Goal: Obtain resource: Obtain resource

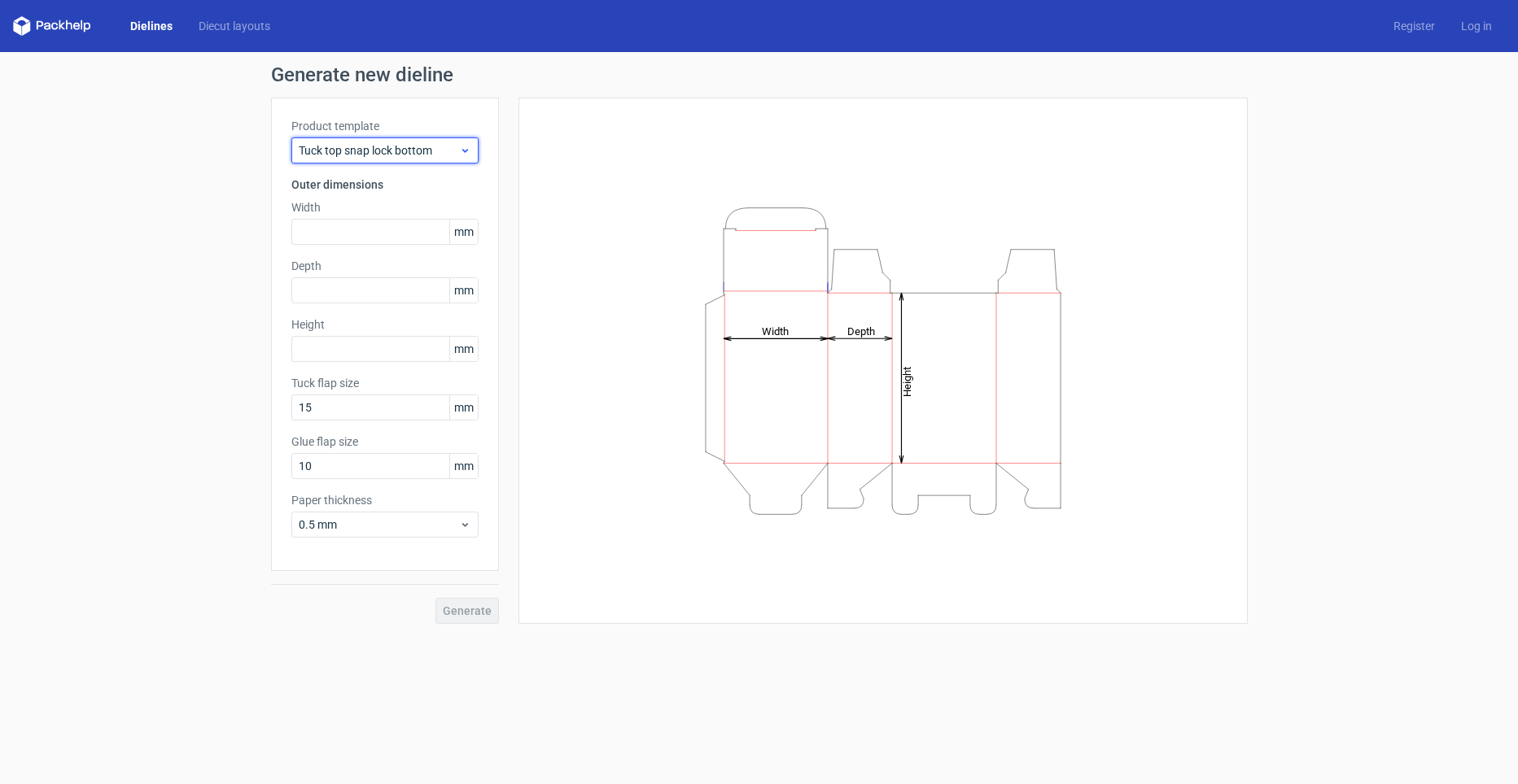
click at [396, 147] on span "Tuck top snap lock bottom" at bounding box center [378, 150] width 160 height 17
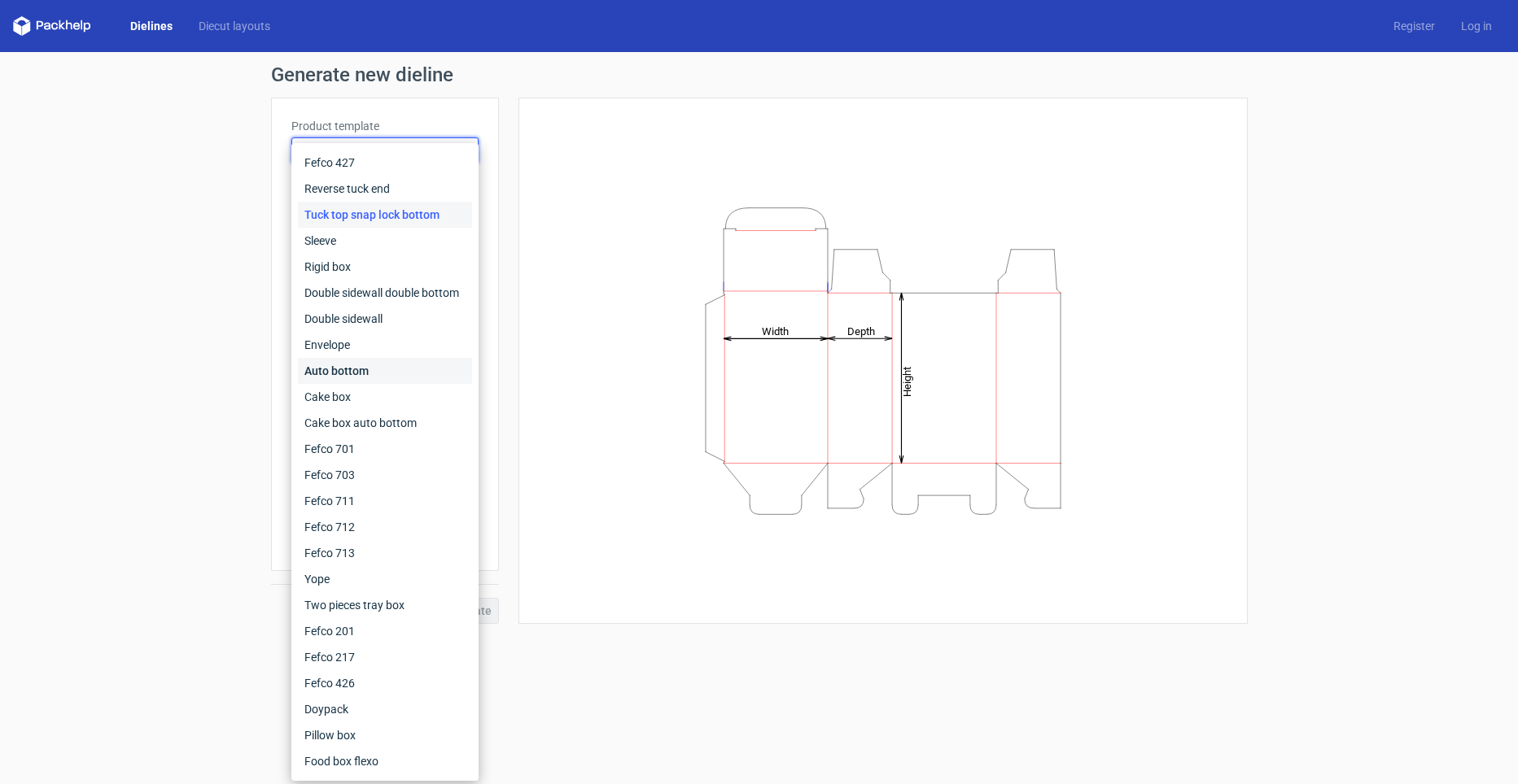
click at [385, 382] on div "Auto bottom" at bounding box center [384, 371] width 174 height 26
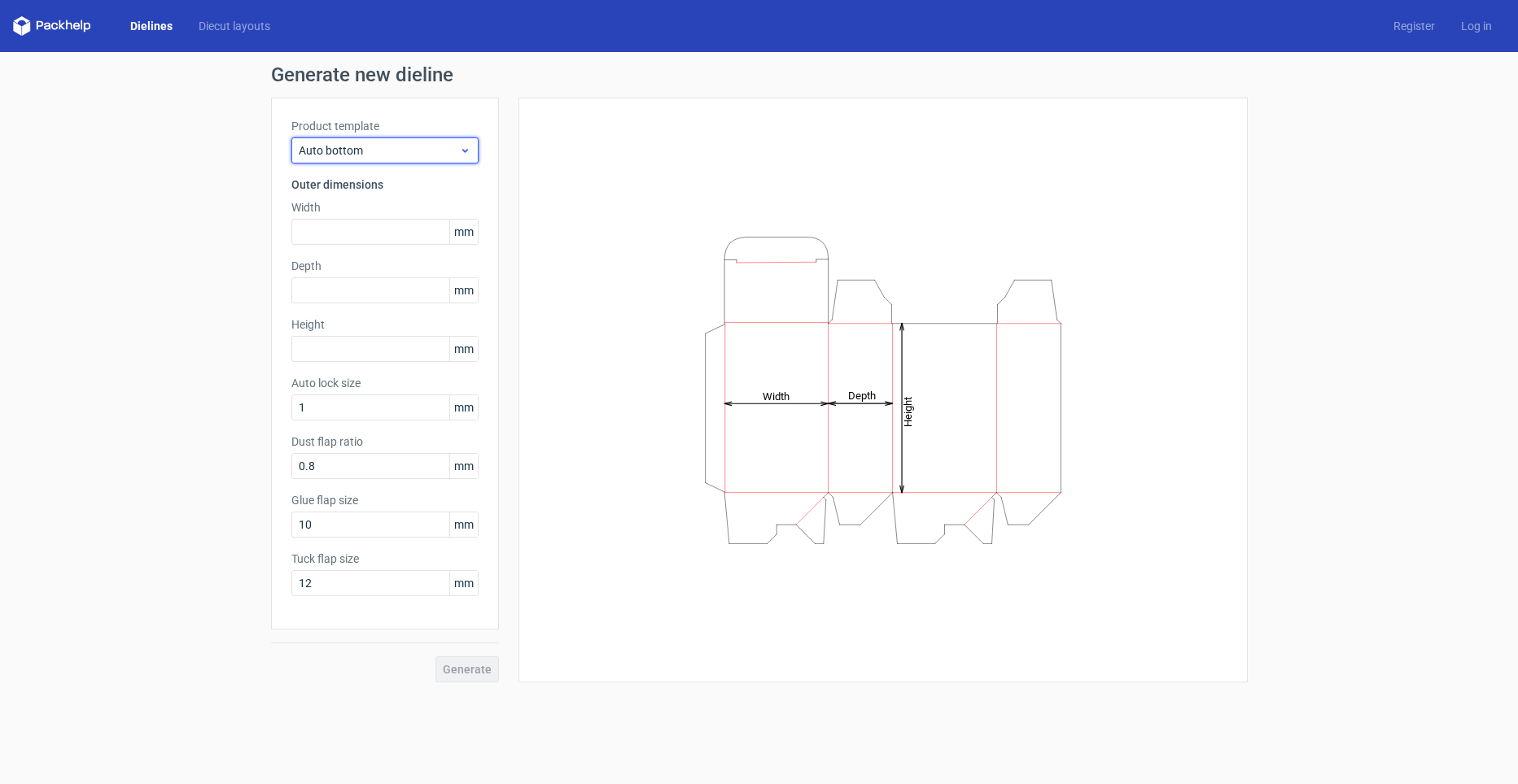
click at [356, 157] on span "Auto bottom" at bounding box center [378, 150] width 160 height 17
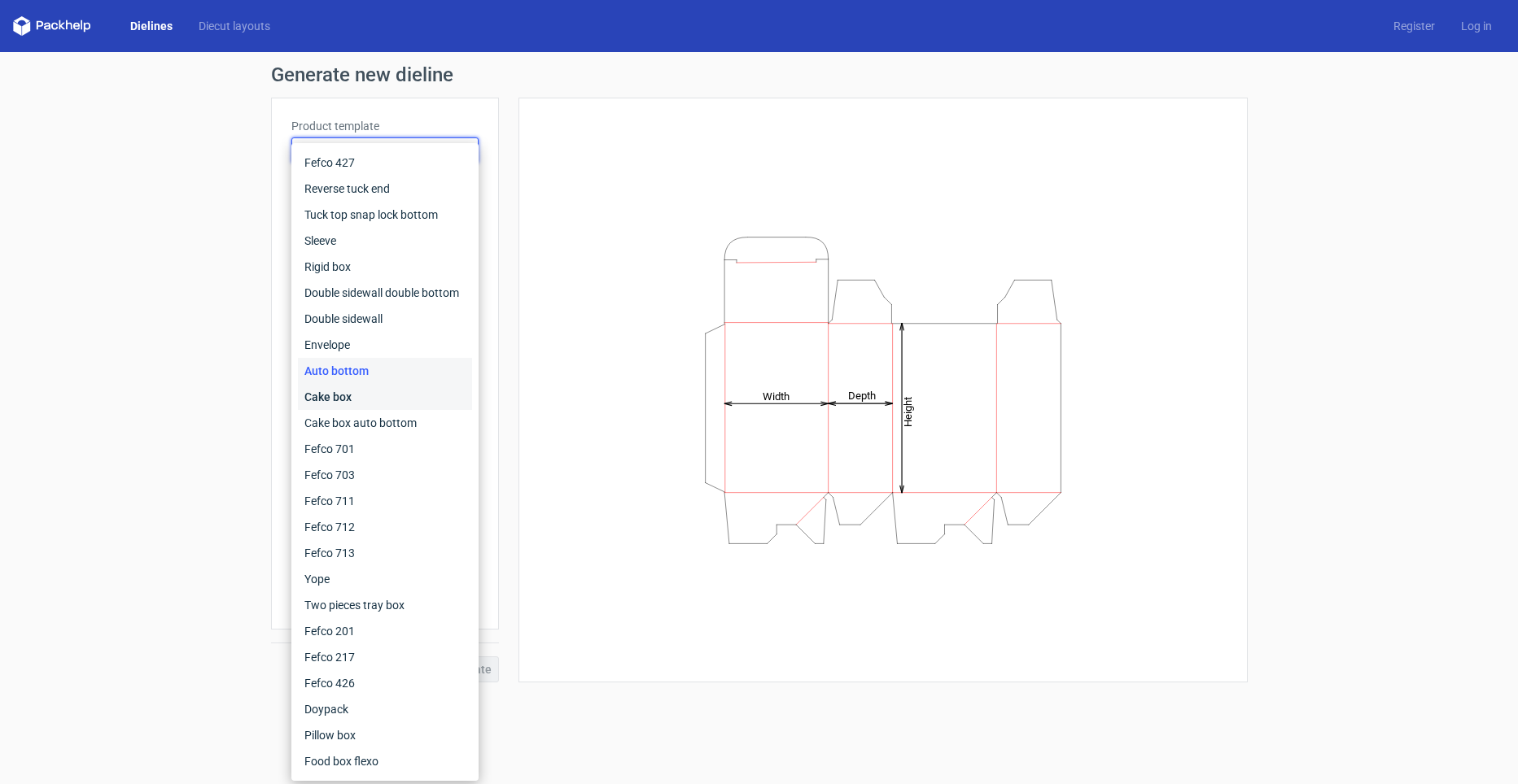
click at [367, 407] on div "Cake box" at bounding box center [384, 397] width 174 height 26
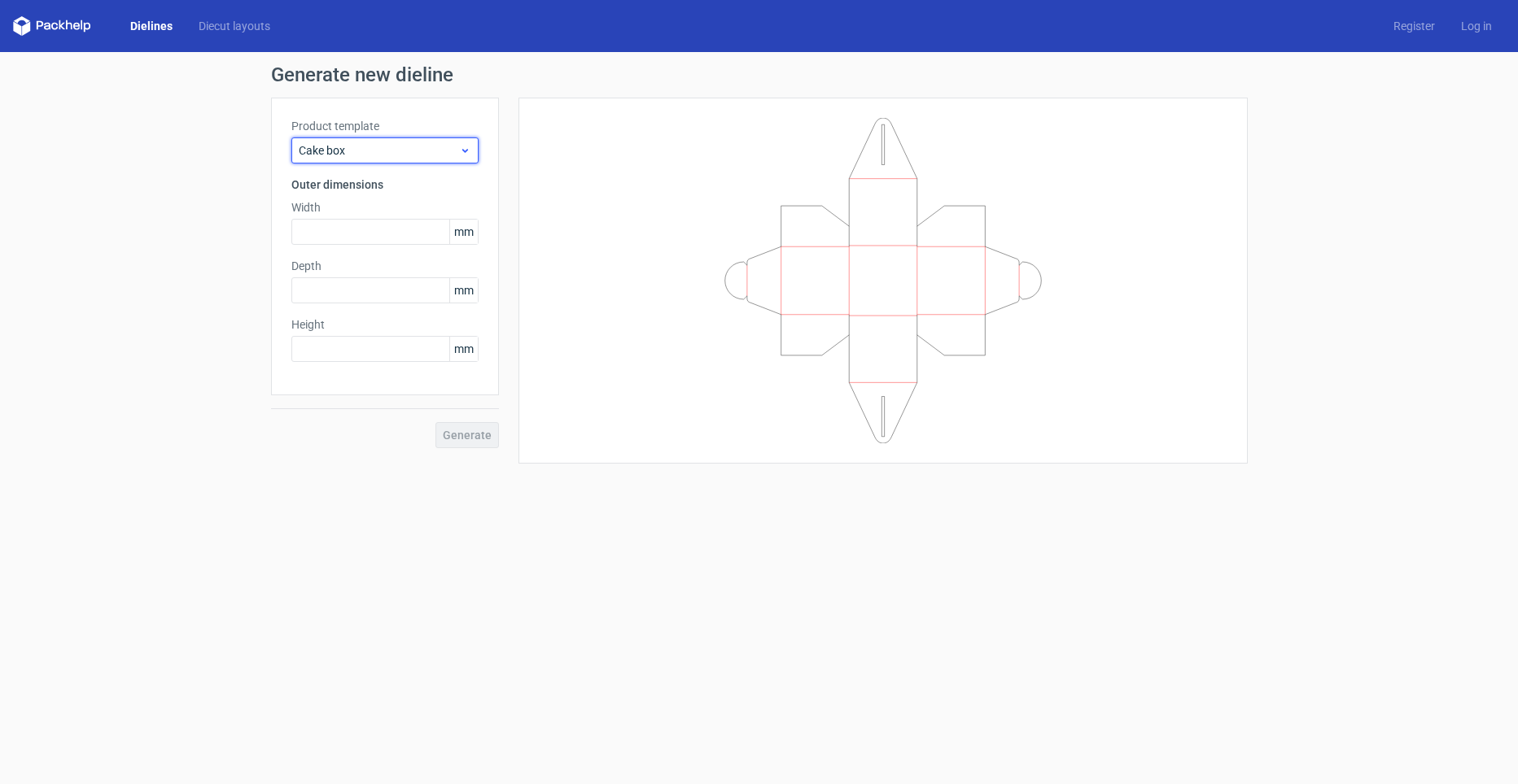
click at [396, 137] on div "Cake box" at bounding box center [385, 150] width 188 height 26
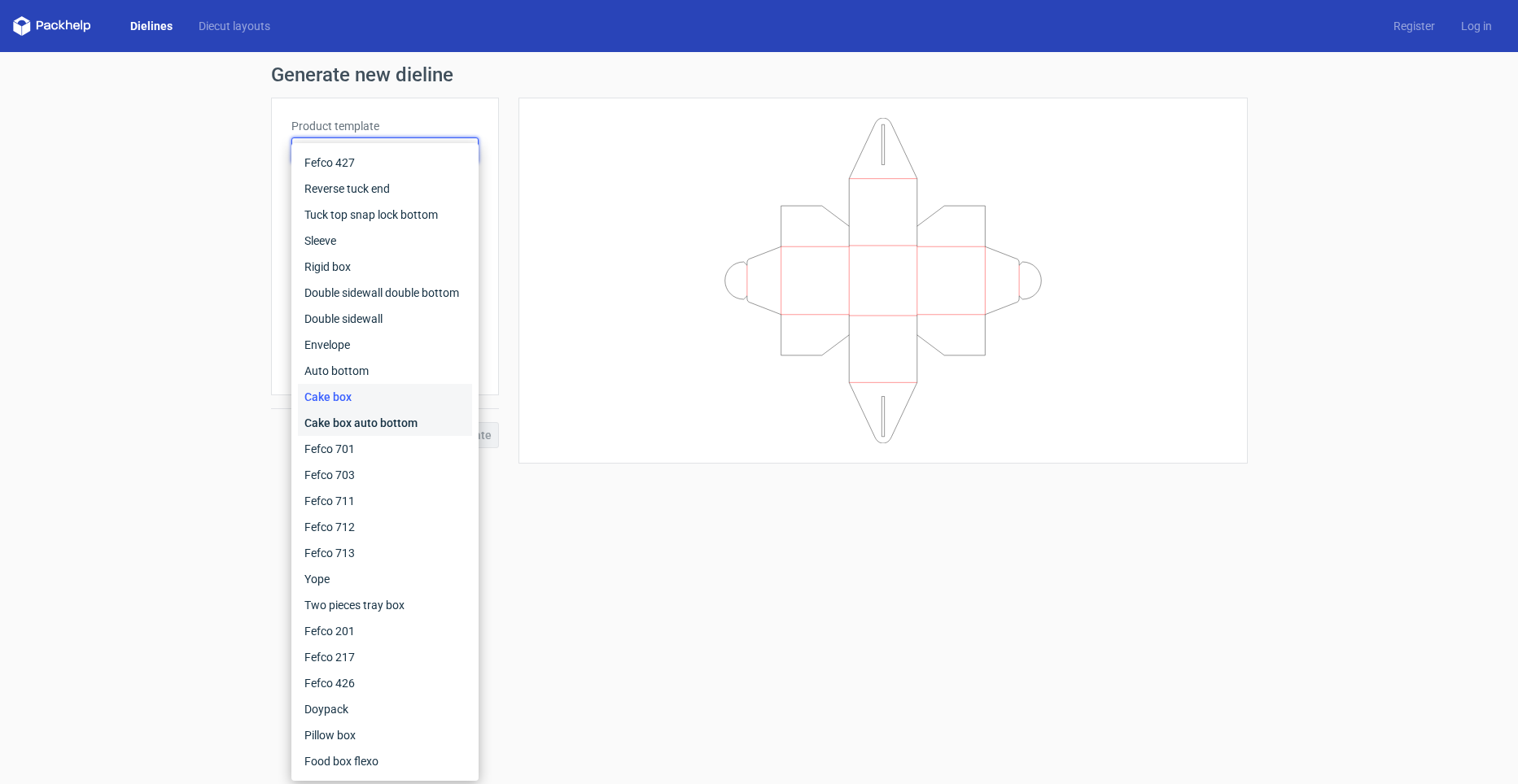
click at [385, 427] on div "Cake box auto bottom" at bounding box center [384, 423] width 174 height 26
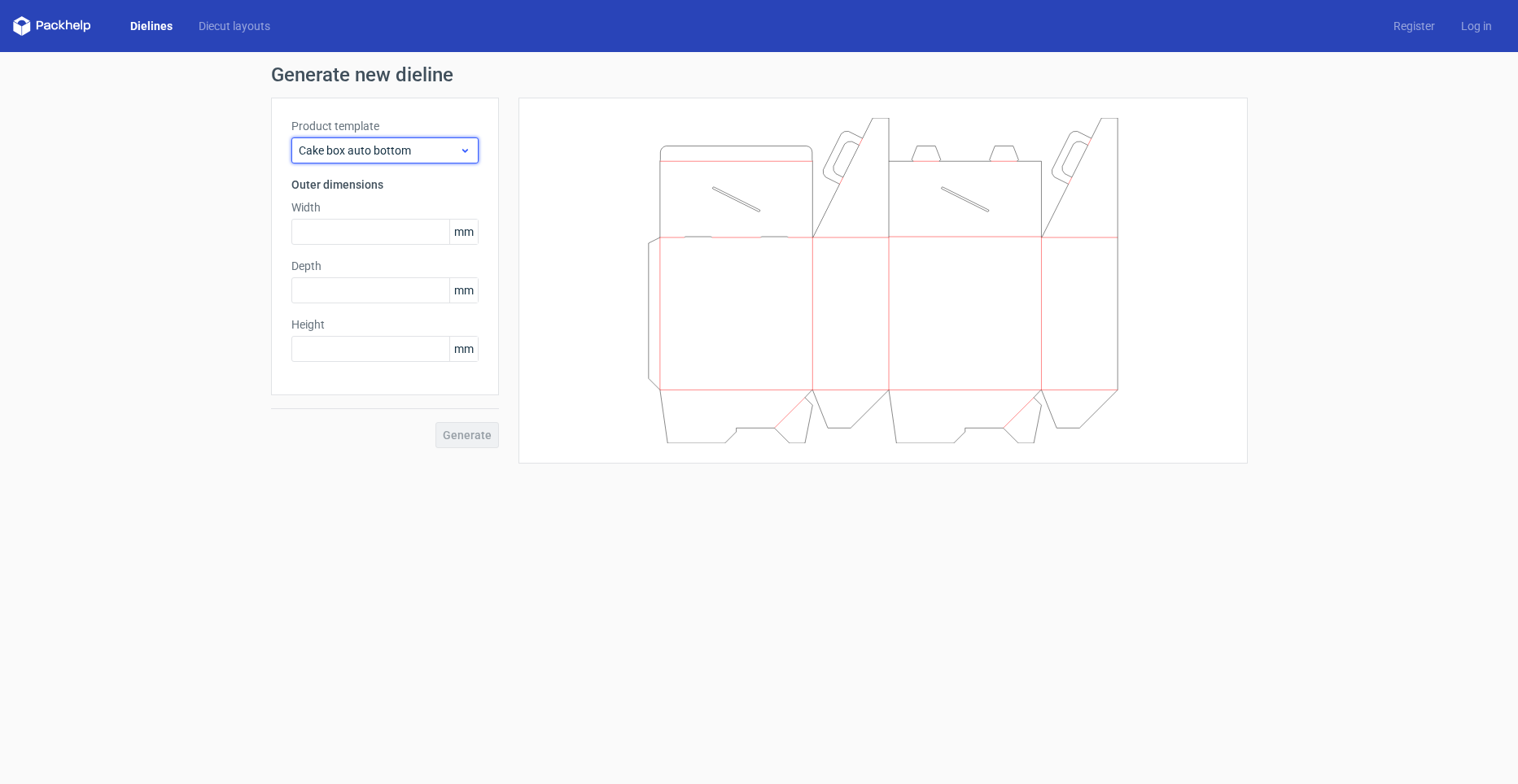
click at [377, 145] on span "Cake box auto bottom" at bounding box center [378, 150] width 160 height 17
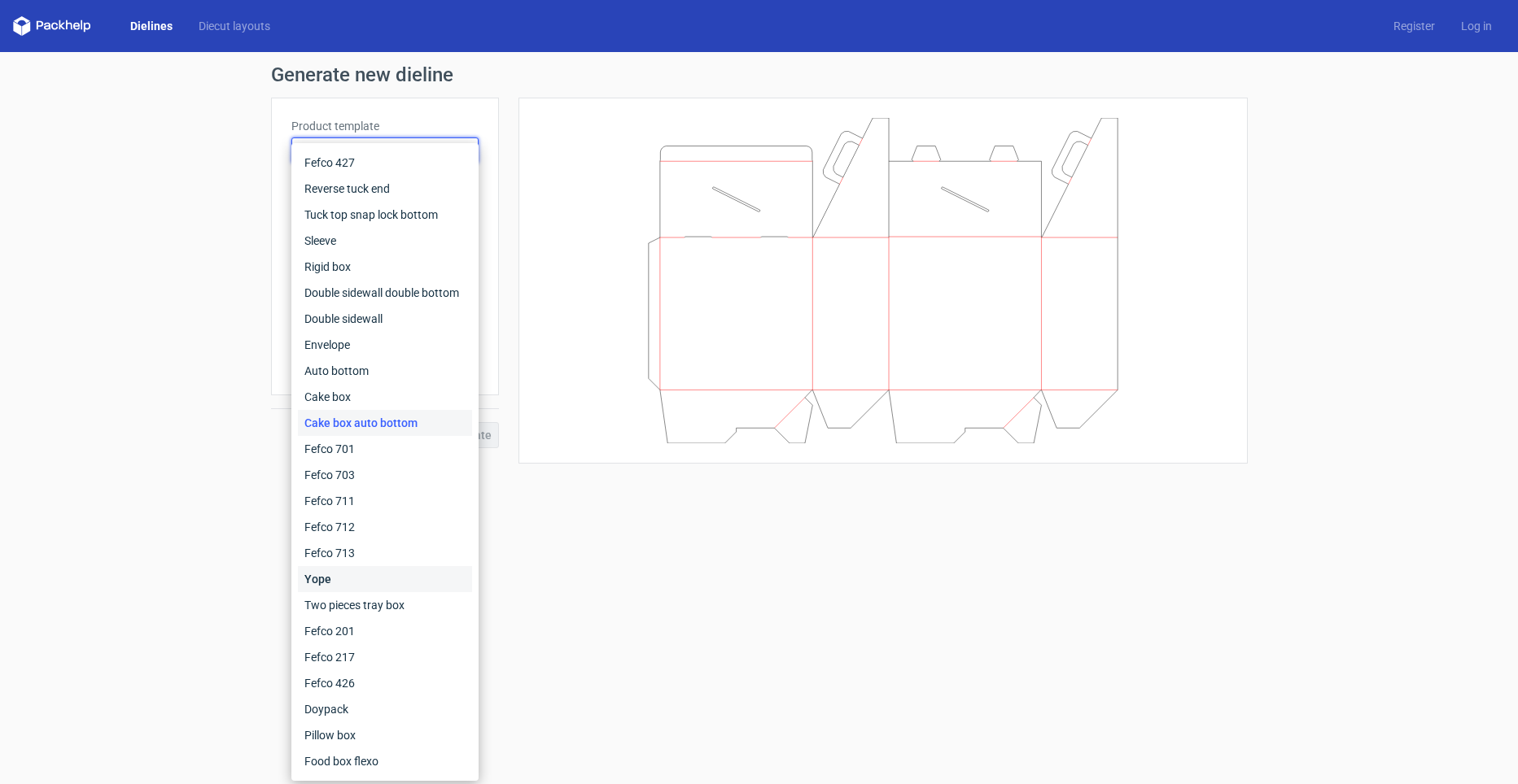
click at [327, 587] on div "Yope" at bounding box center [384, 579] width 174 height 26
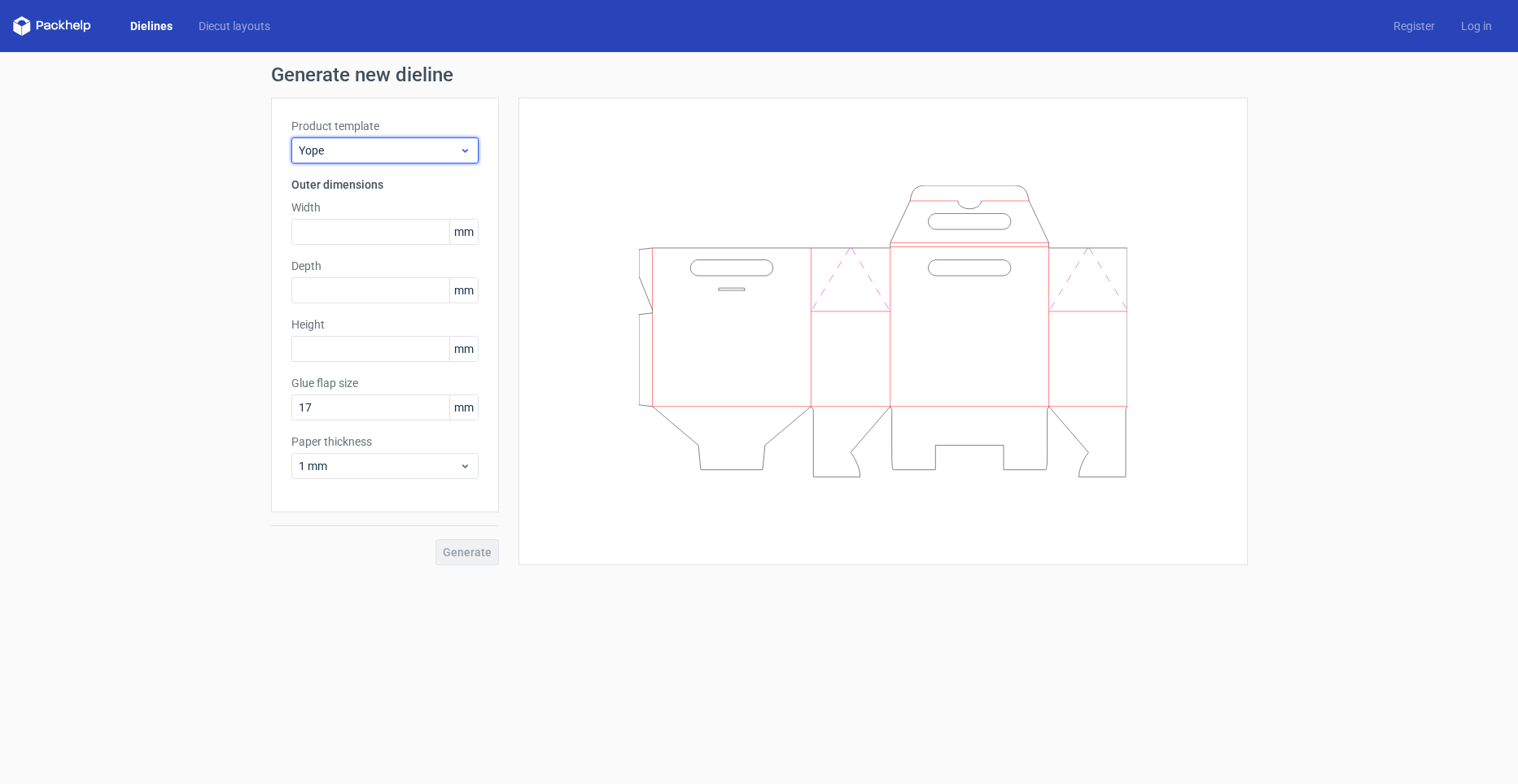
click at [380, 157] on span "Yope" at bounding box center [378, 150] width 160 height 17
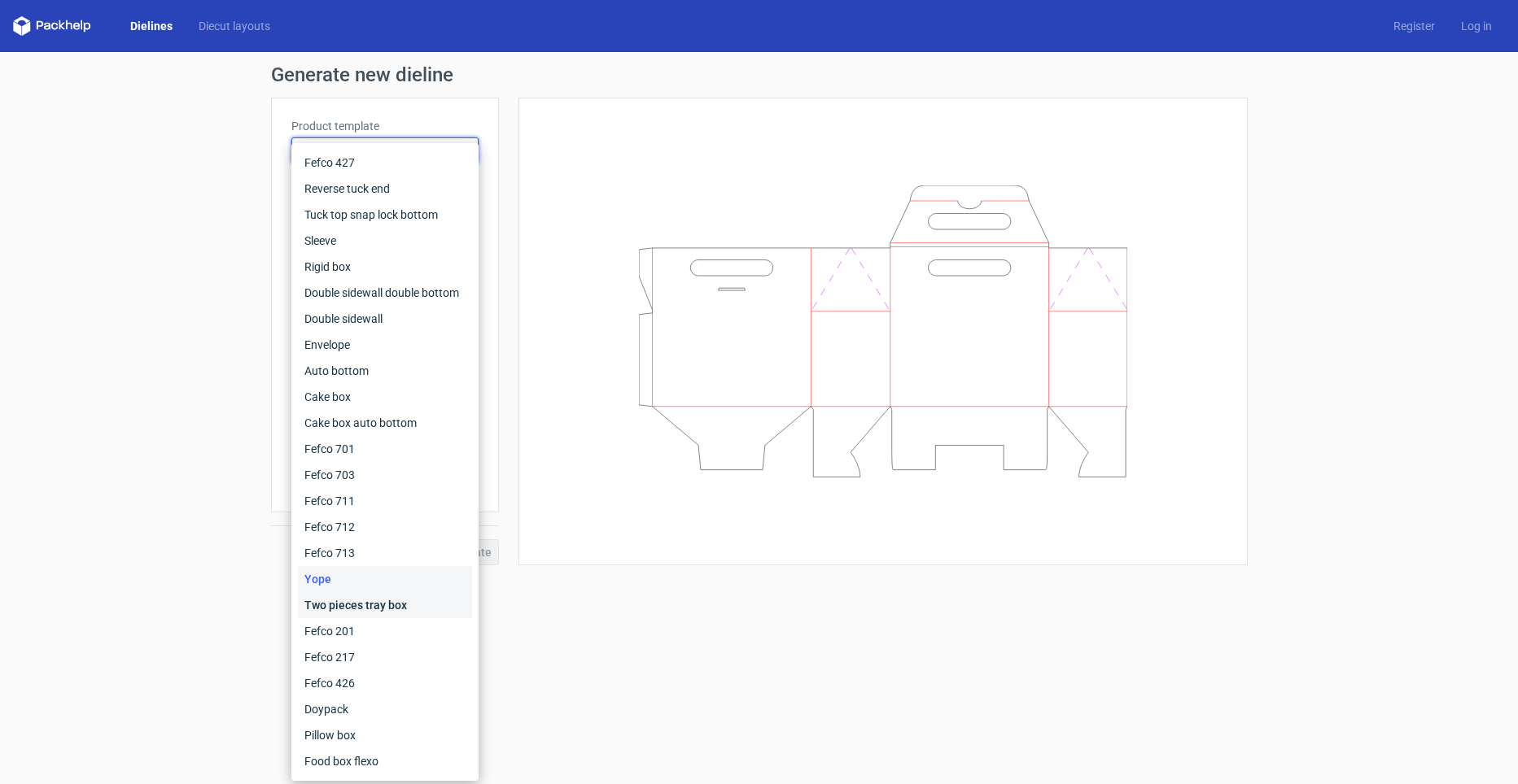
click at [359, 611] on div "Two pieces tray box" at bounding box center [384, 606] width 174 height 26
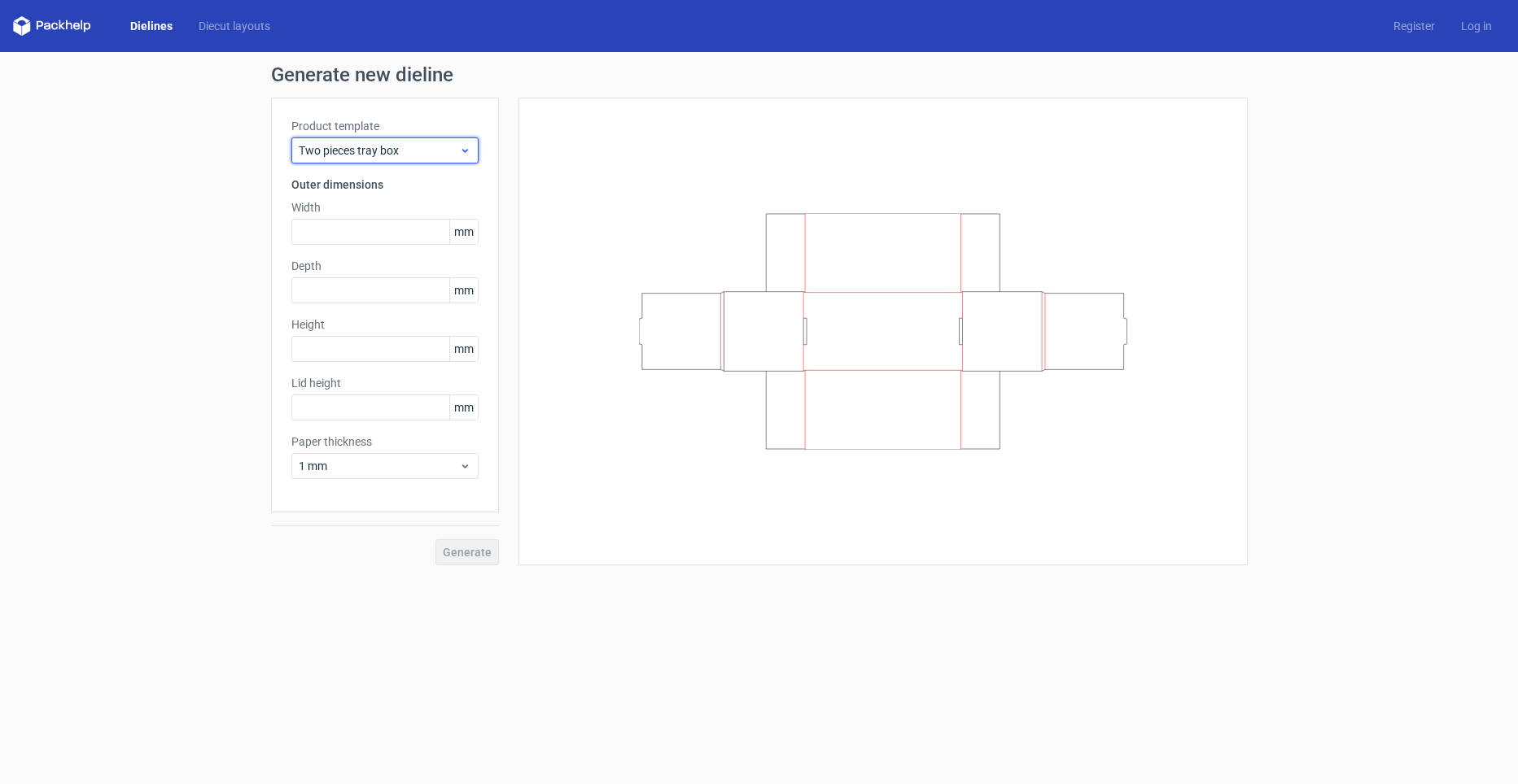
click at [376, 152] on span "Two pieces tray box" at bounding box center [378, 150] width 160 height 17
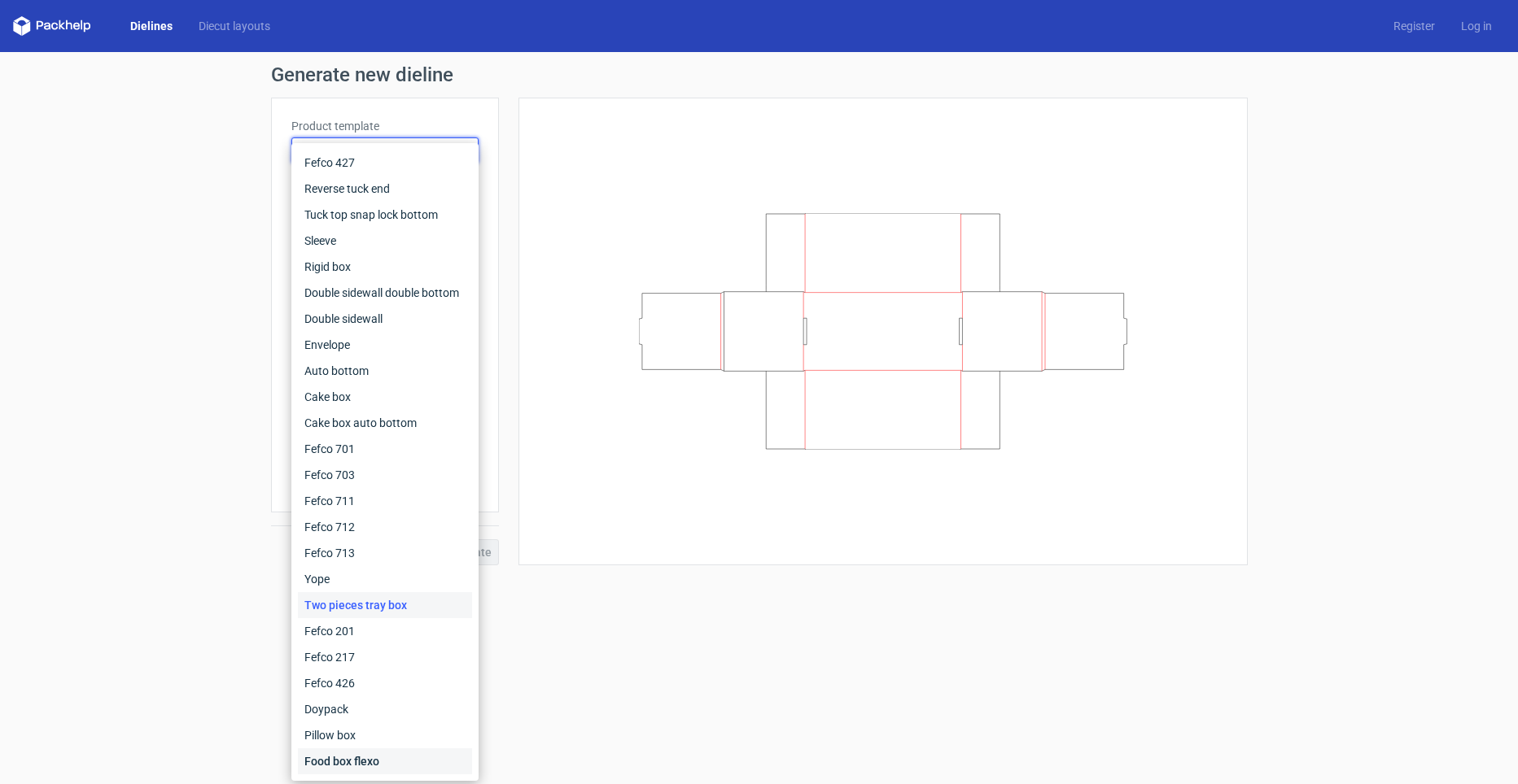
click at [375, 758] on div "Food box flexo" at bounding box center [384, 762] width 174 height 26
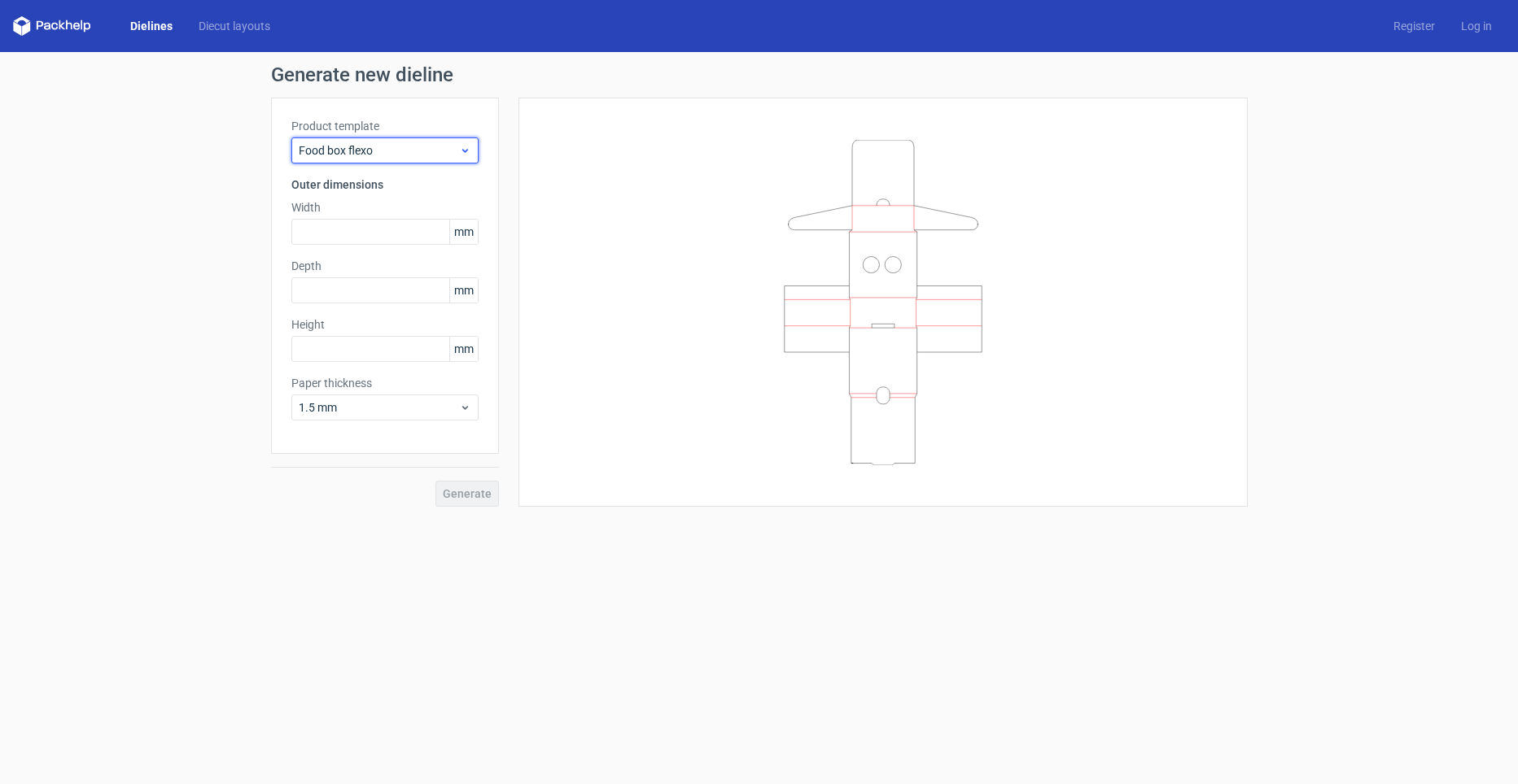
click at [342, 160] on div "Food box flexo" at bounding box center [385, 150] width 188 height 26
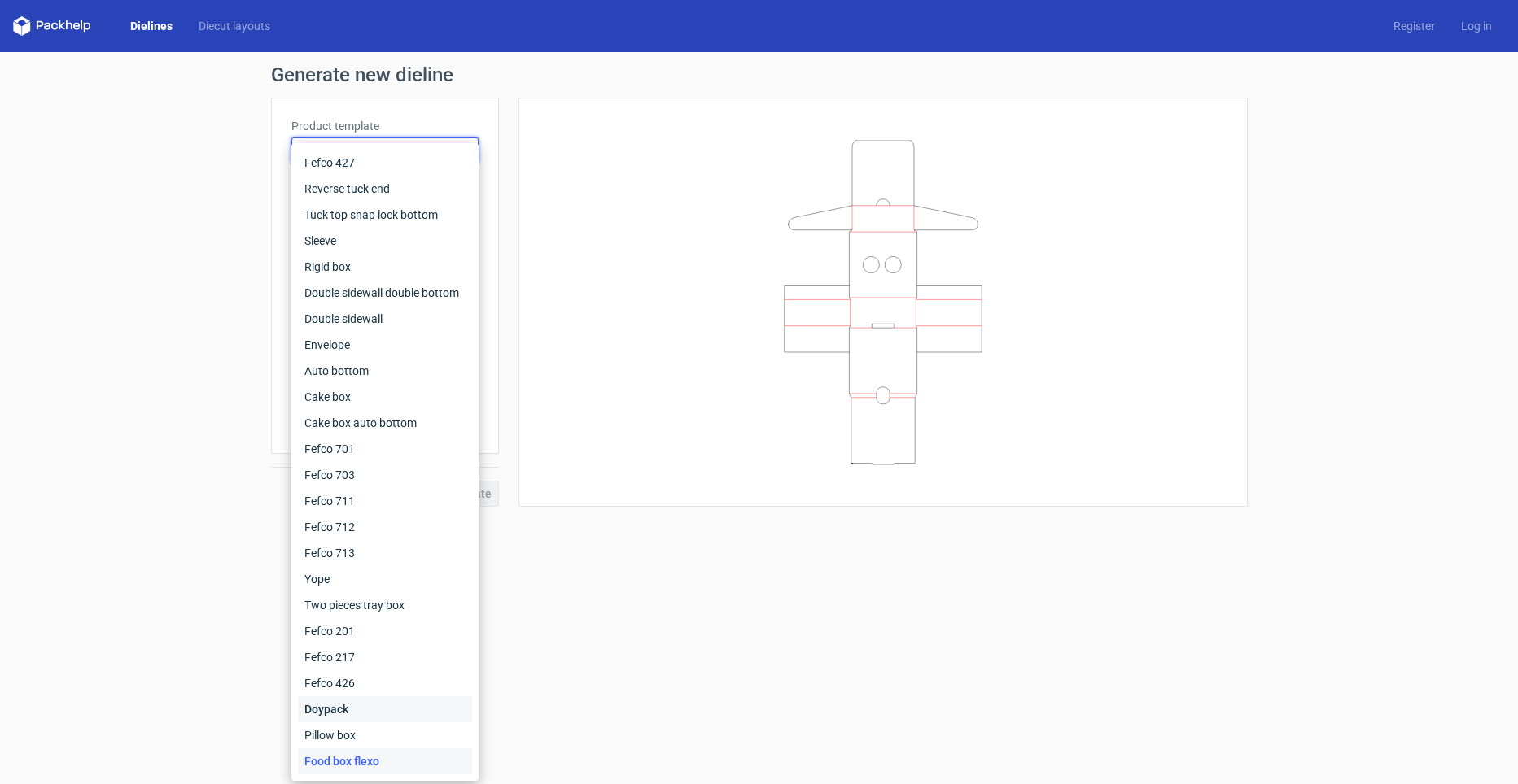
click at [351, 718] on div "Doypack" at bounding box center [384, 710] width 174 height 26
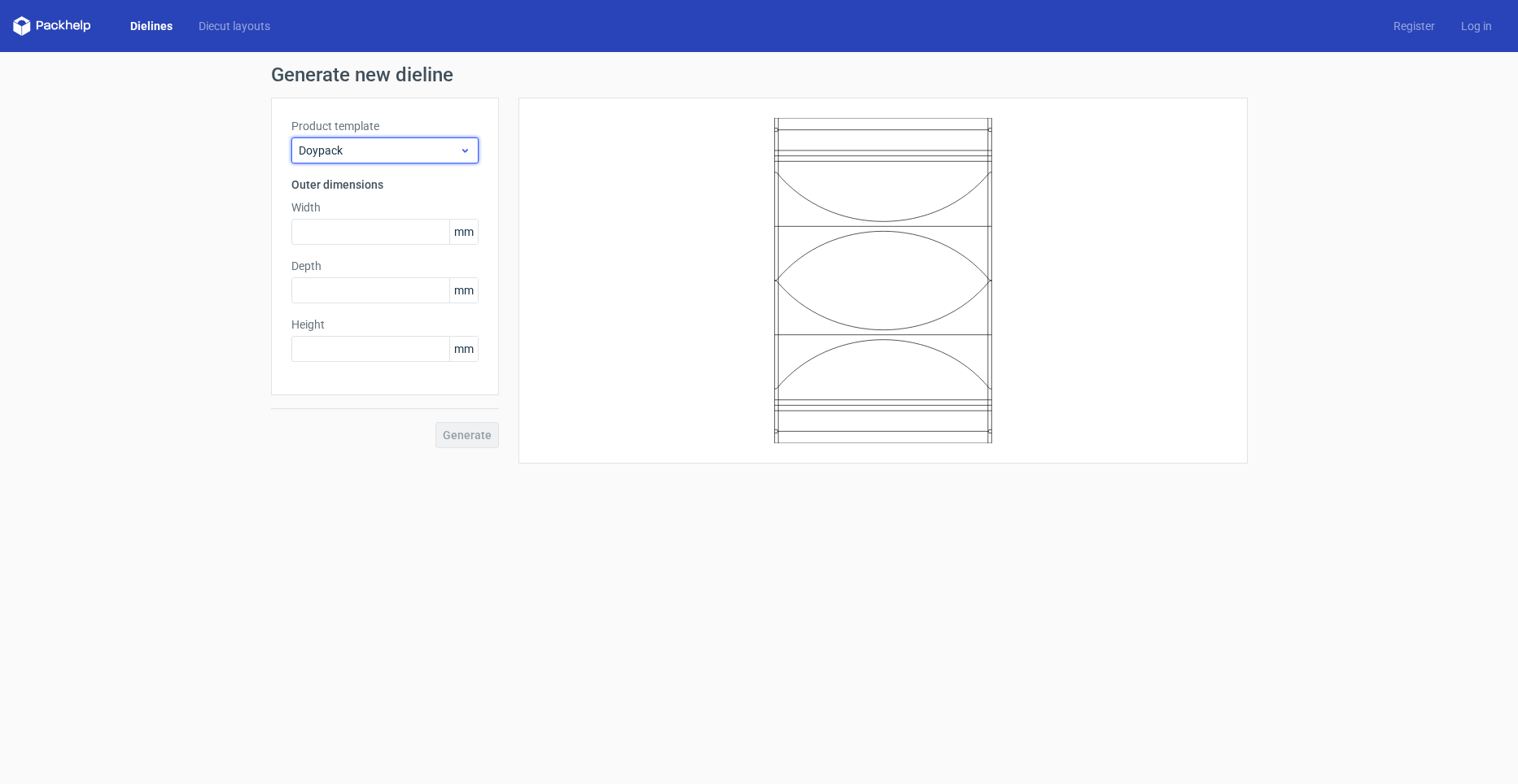
click at [344, 157] on span "Doypack" at bounding box center [378, 150] width 160 height 17
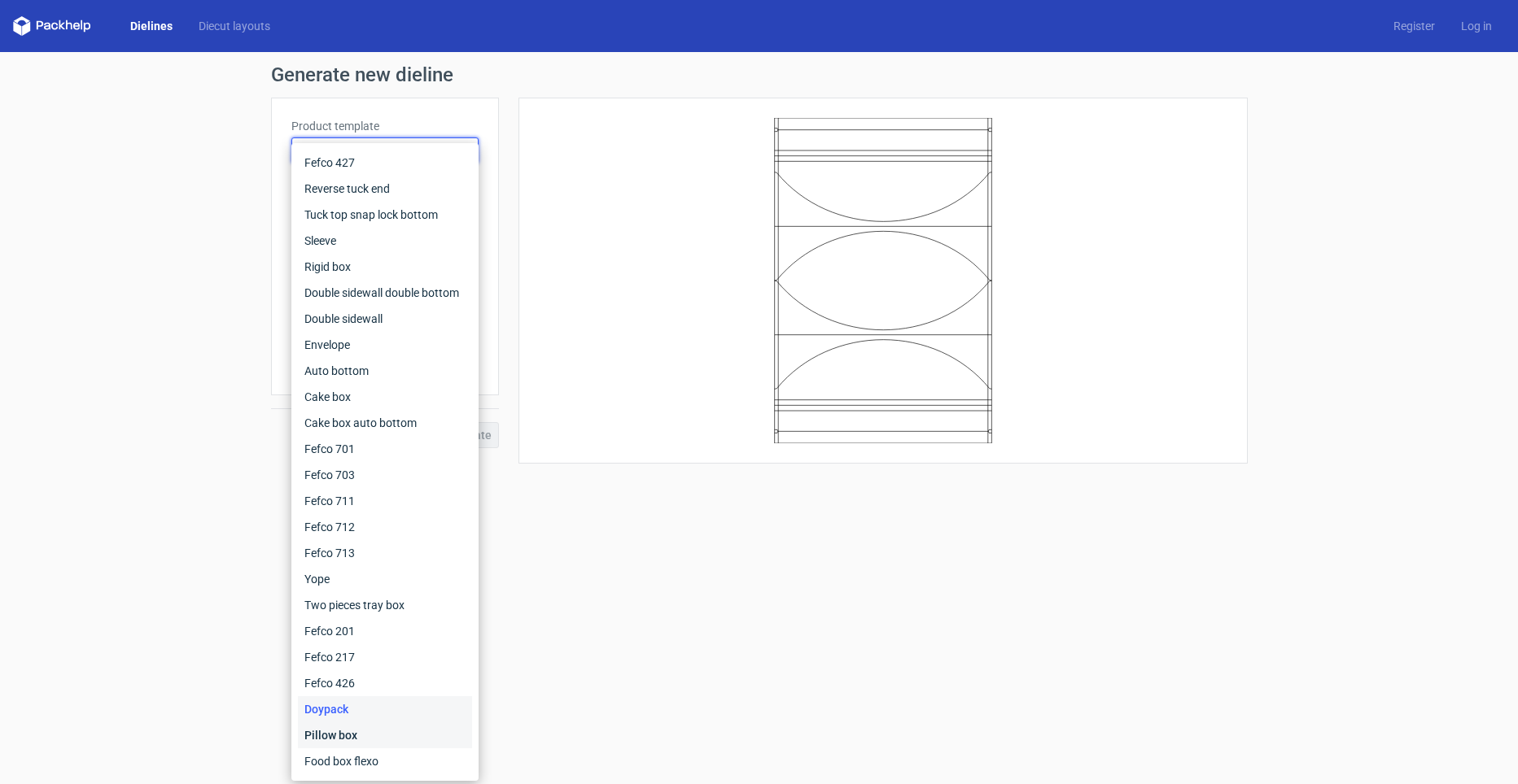
click at [359, 737] on div "Pillow box" at bounding box center [384, 736] width 174 height 26
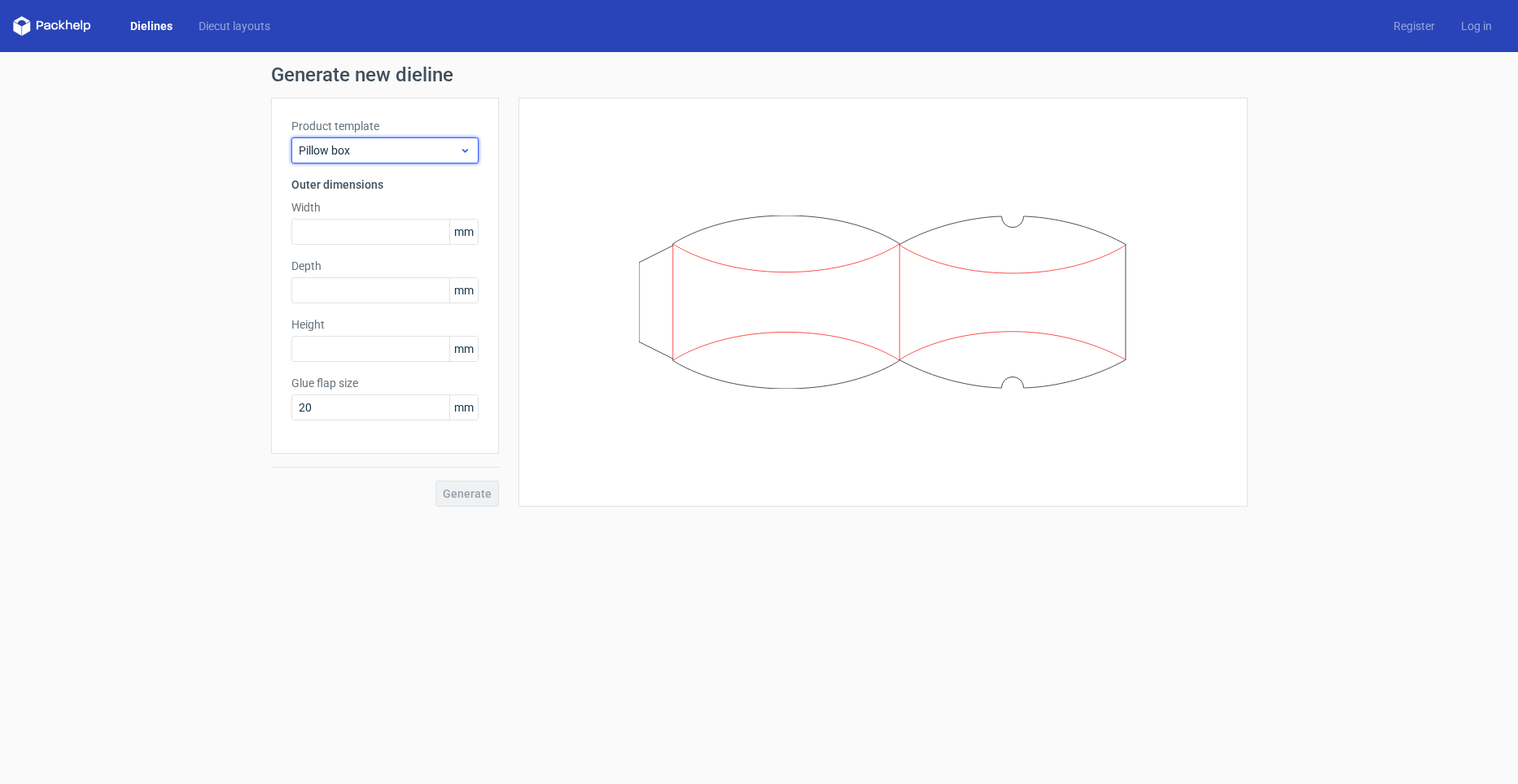
click at [362, 137] on div "Pillow box" at bounding box center [385, 150] width 188 height 26
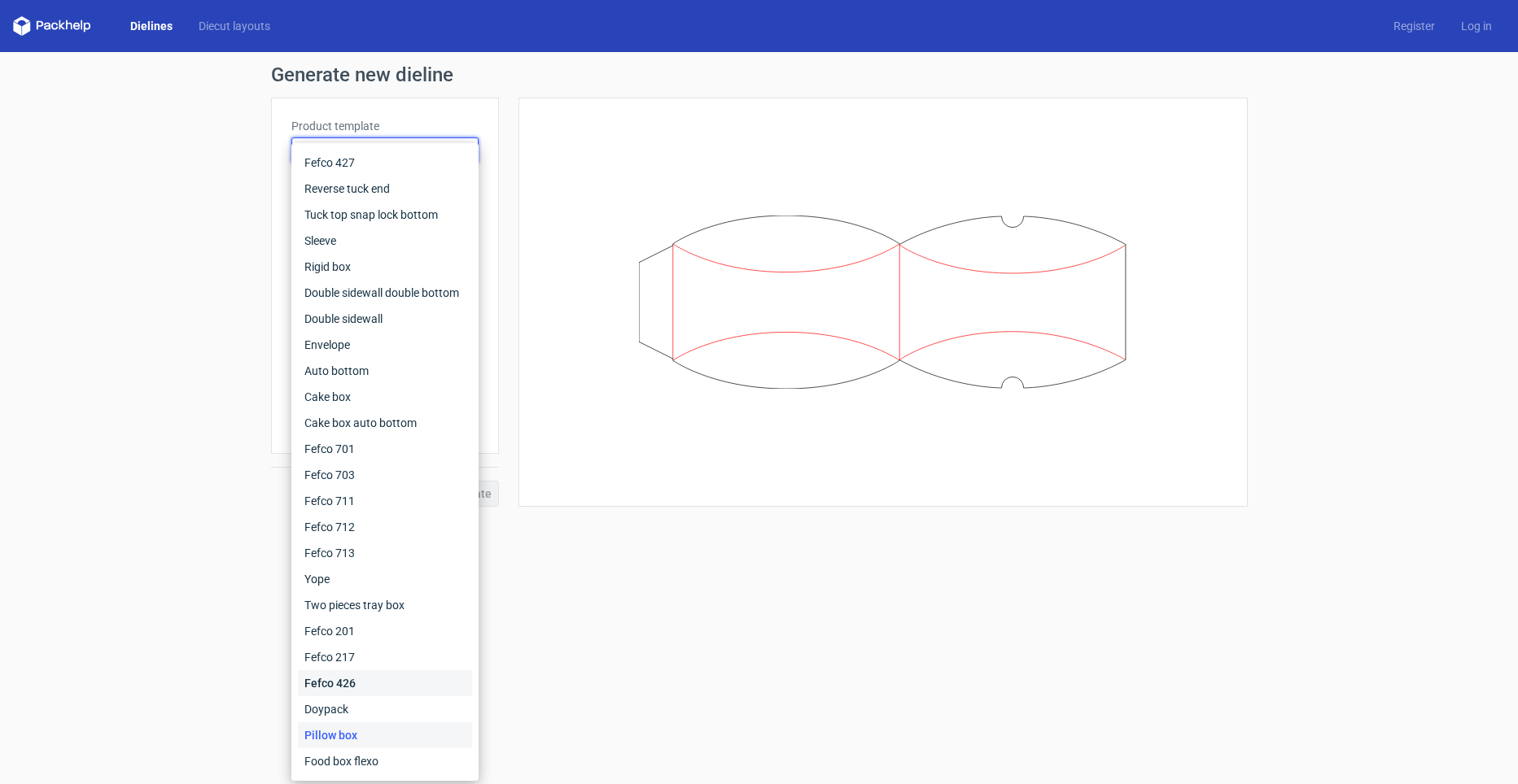
click at [327, 682] on div "Fefco 426" at bounding box center [384, 684] width 174 height 26
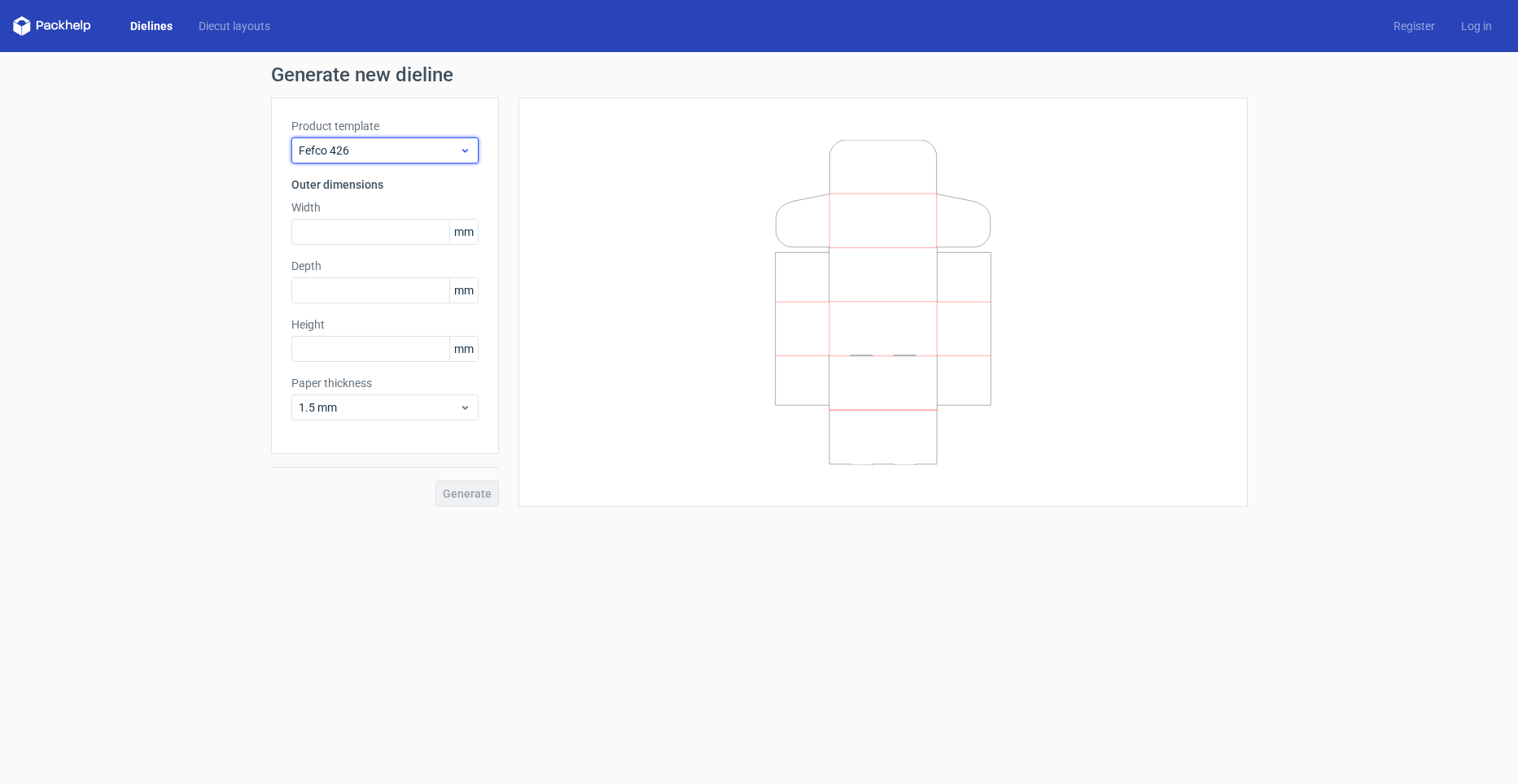
click at [361, 149] on span "Fefco 426" at bounding box center [378, 150] width 160 height 17
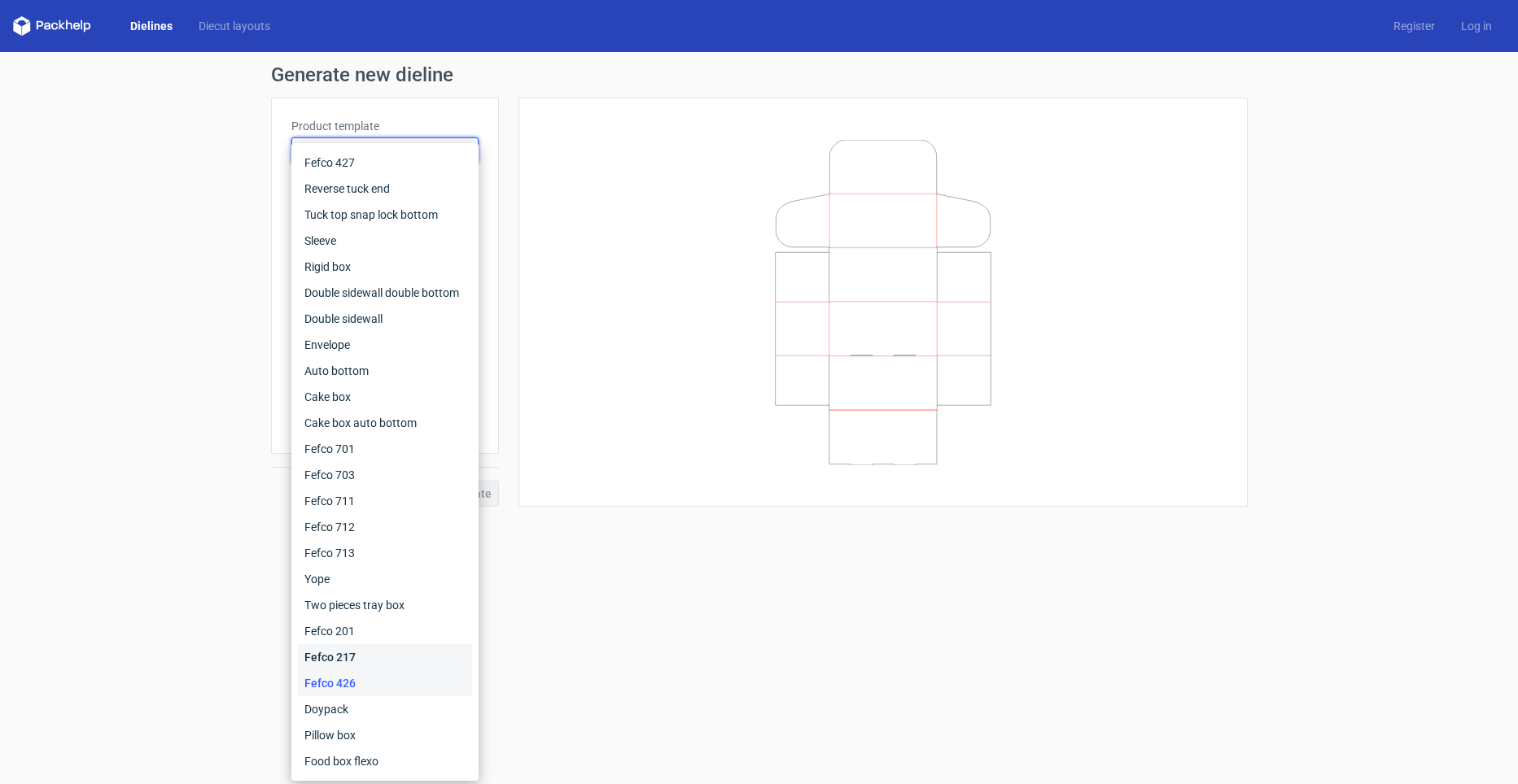
click at [340, 658] on div "Fefco 217" at bounding box center [384, 658] width 174 height 26
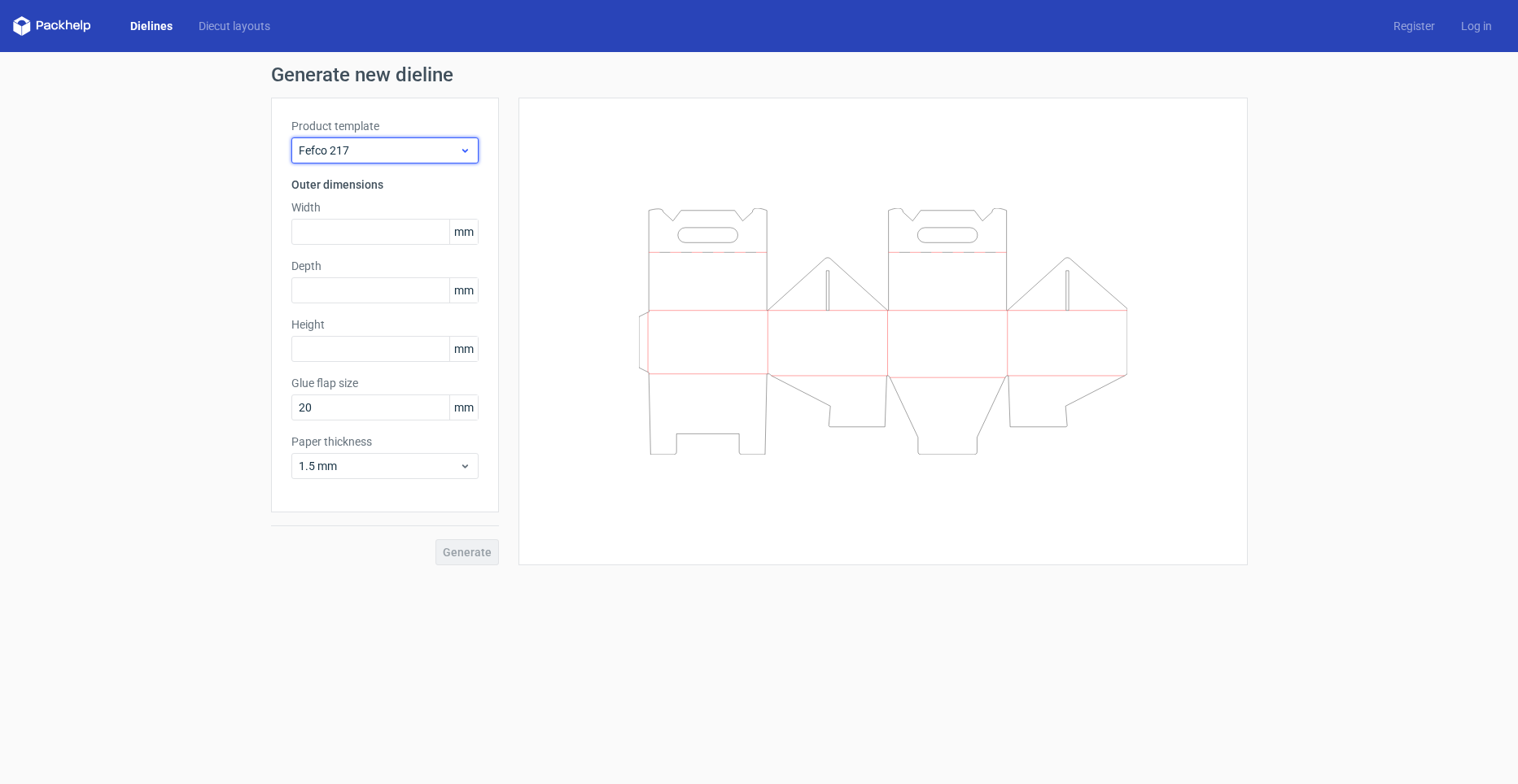
click at [334, 155] on span "Fefco 217" at bounding box center [378, 150] width 160 height 17
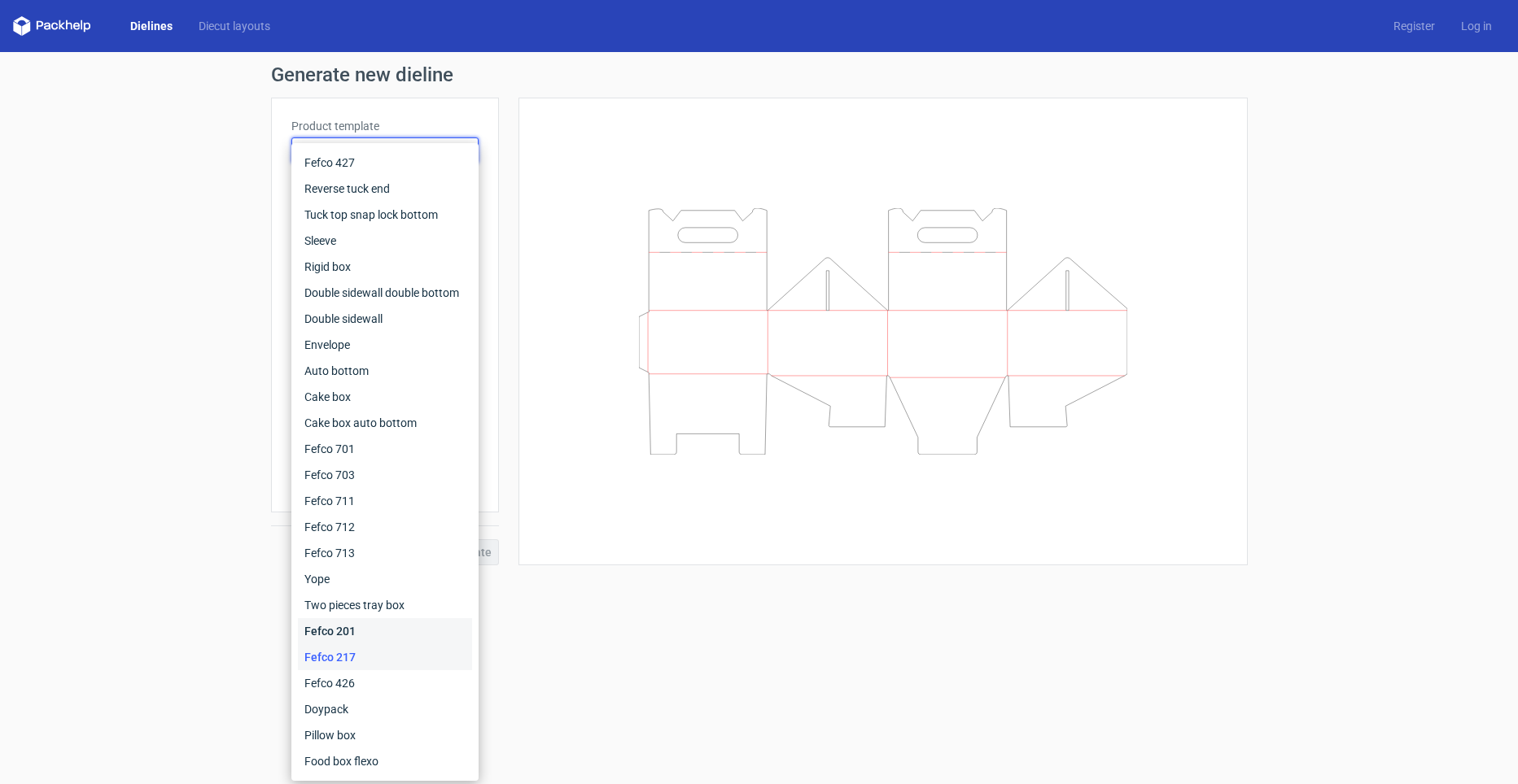
click at [341, 623] on div "Fefco 201" at bounding box center [384, 632] width 174 height 26
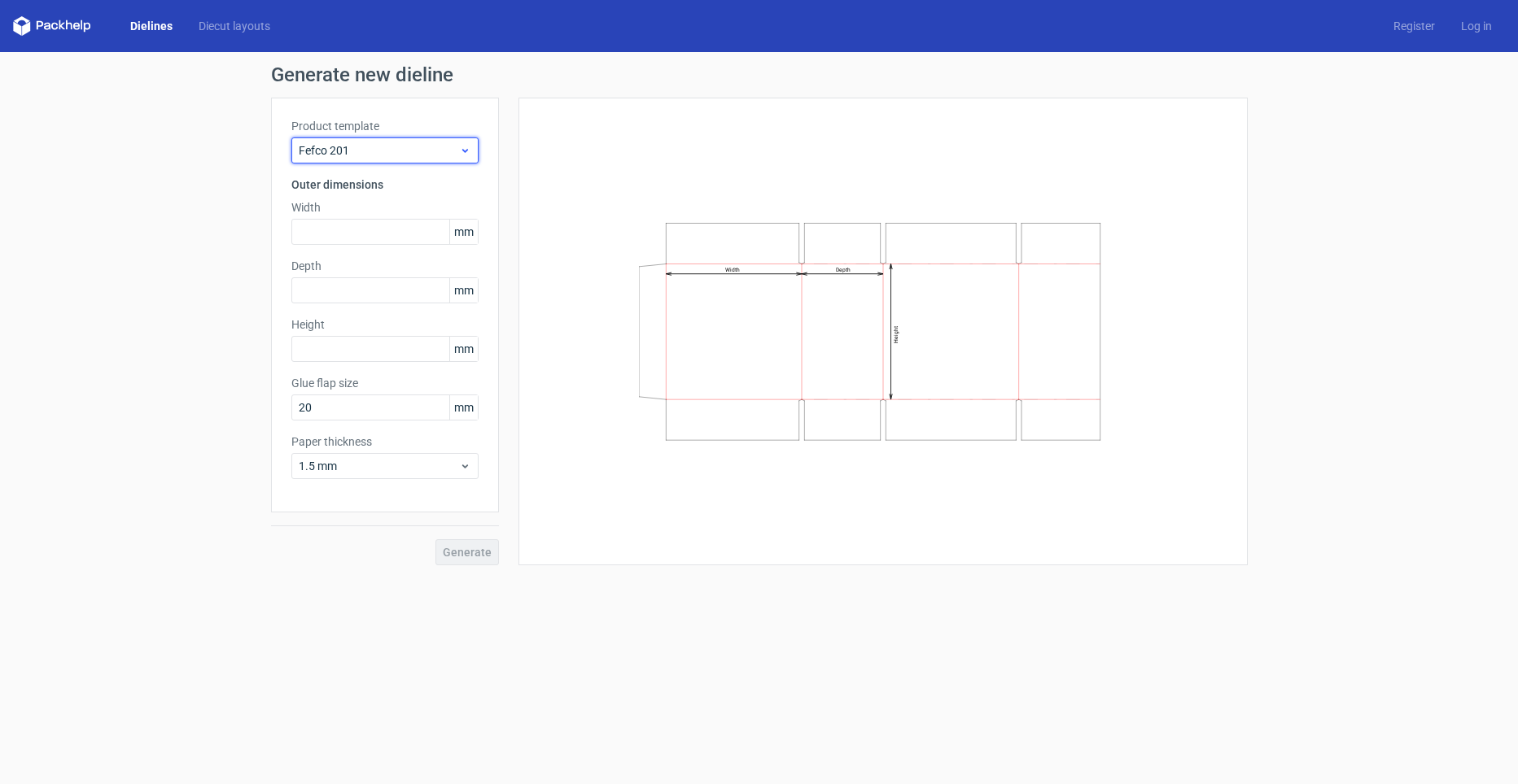
click at [356, 145] on span "Fefco 201" at bounding box center [378, 150] width 160 height 17
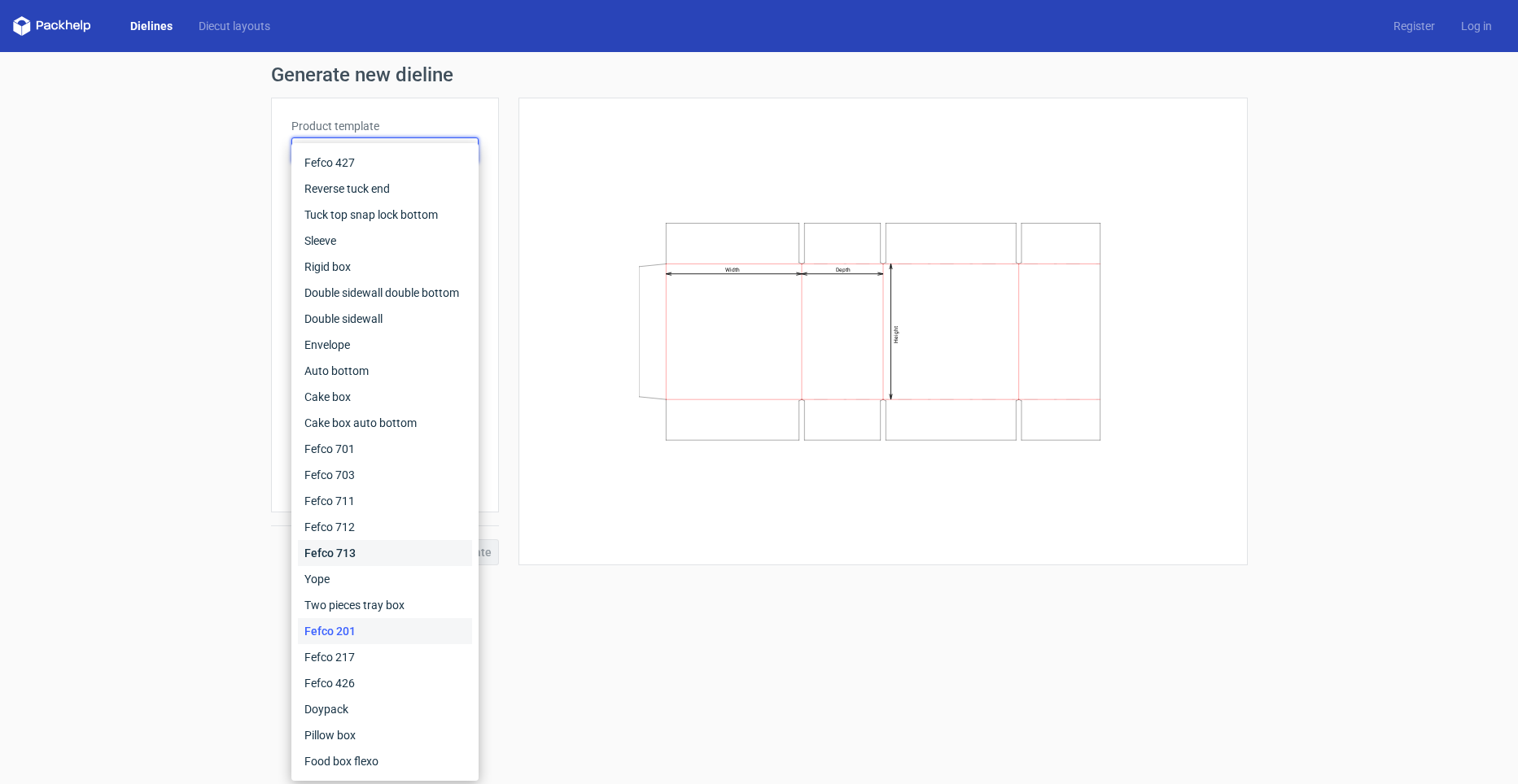
click at [346, 554] on div "Fefco 713" at bounding box center [384, 554] width 174 height 26
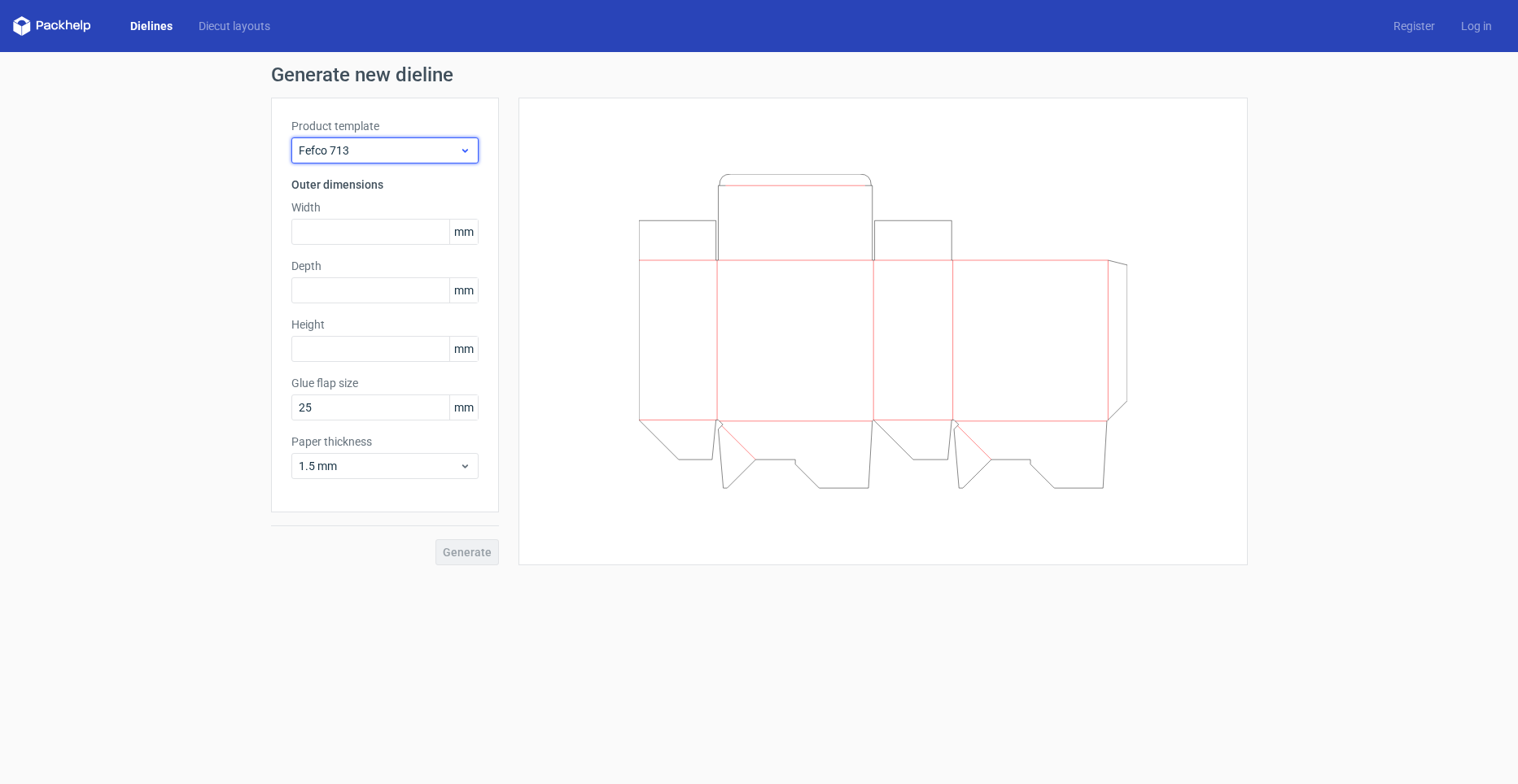
click at [386, 154] on span "Fefco 713" at bounding box center [378, 150] width 160 height 17
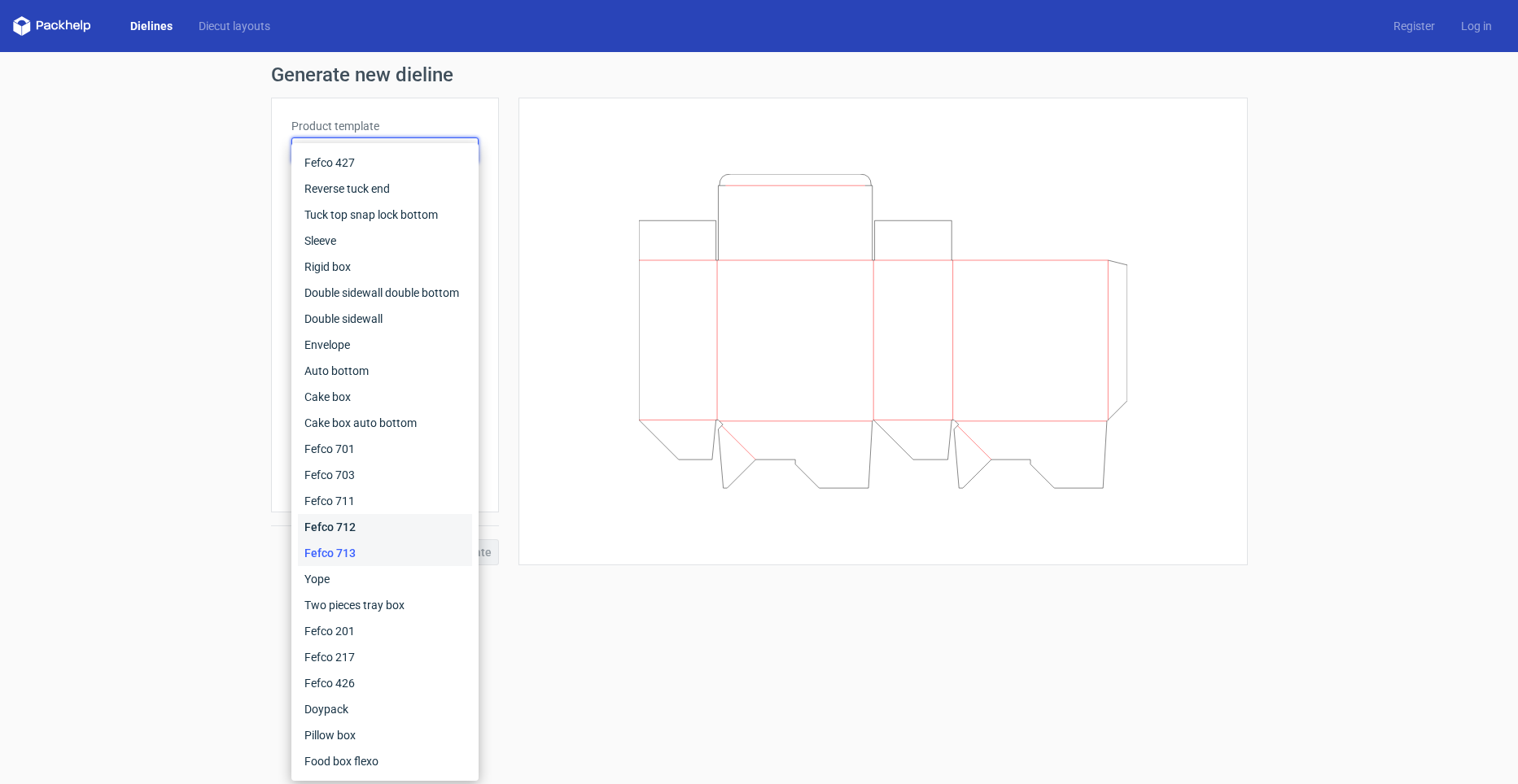
click at [311, 529] on div "Fefco 712" at bounding box center [384, 527] width 174 height 26
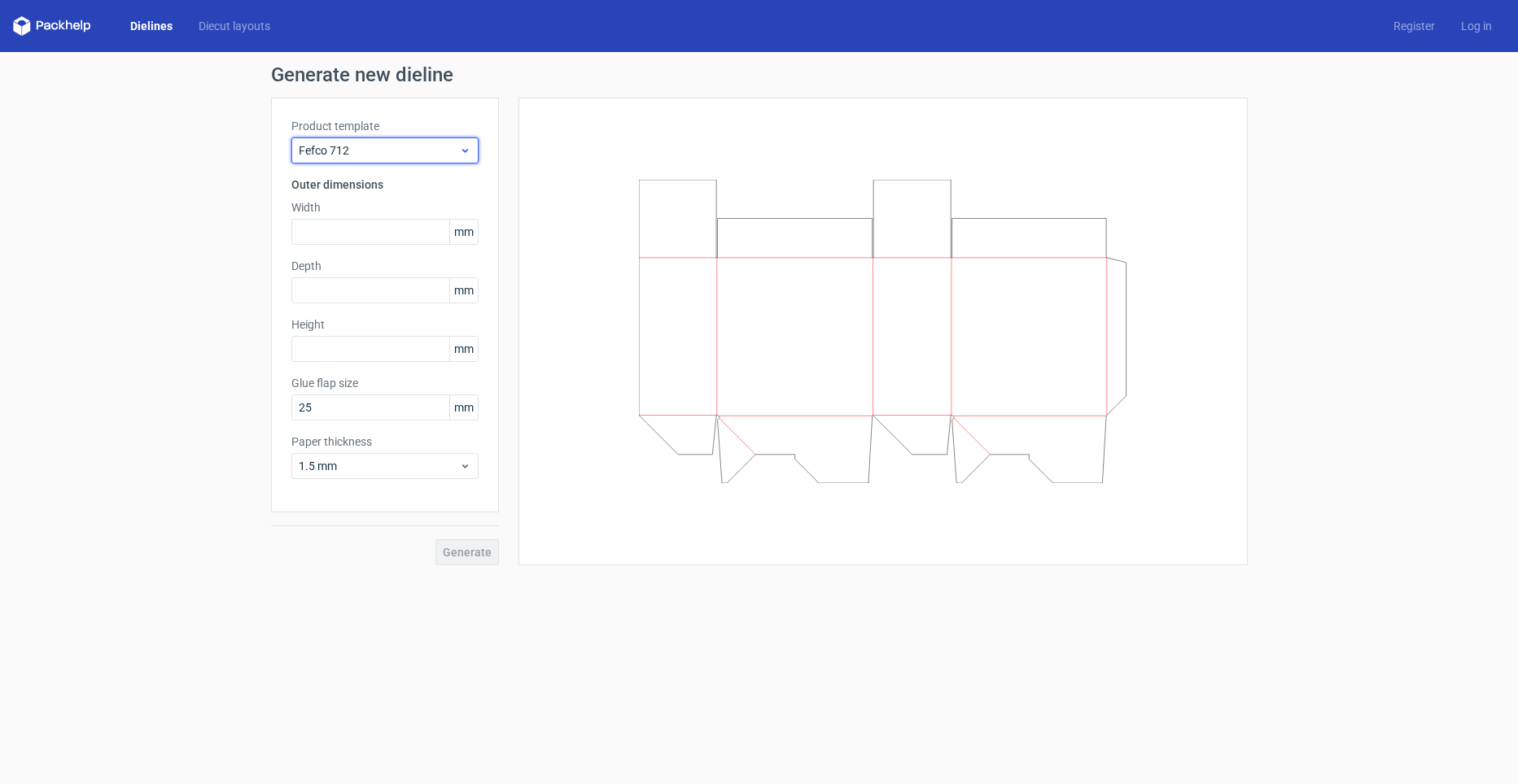
click at [393, 159] on div "Fefco 712" at bounding box center [385, 150] width 188 height 26
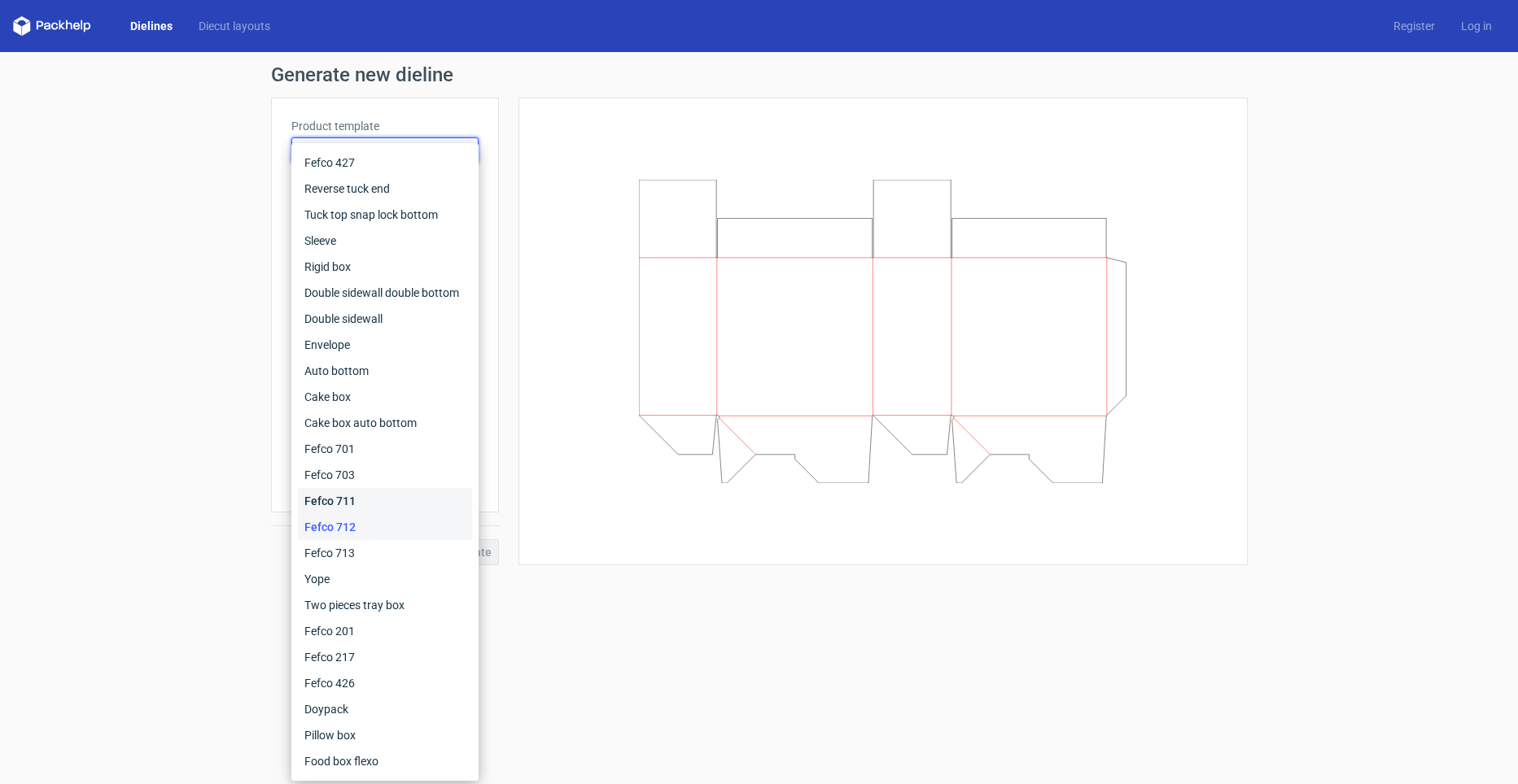
click at [382, 503] on div "Fefco 711" at bounding box center [384, 501] width 174 height 26
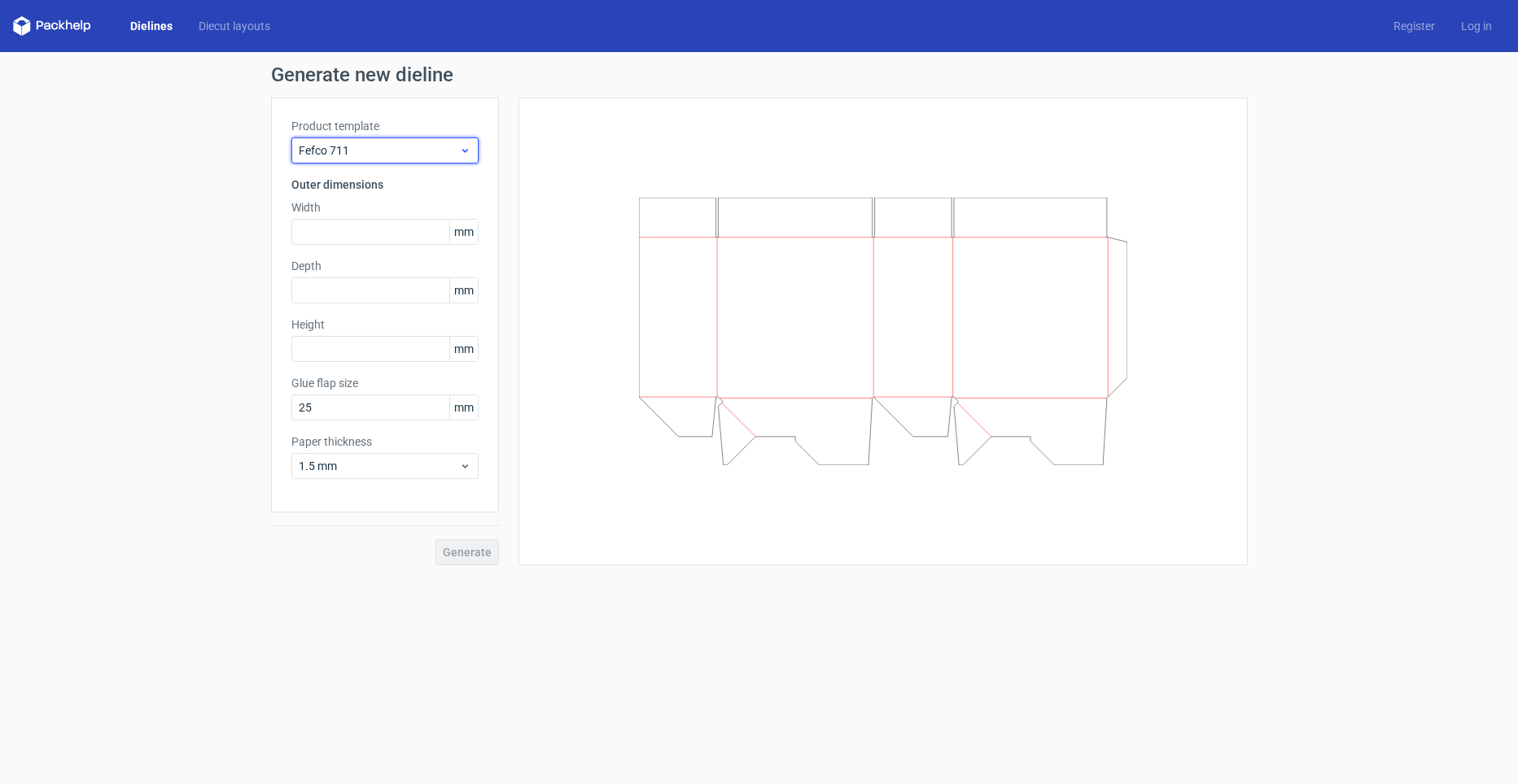
click at [405, 150] on span "Fefco 711" at bounding box center [378, 150] width 160 height 17
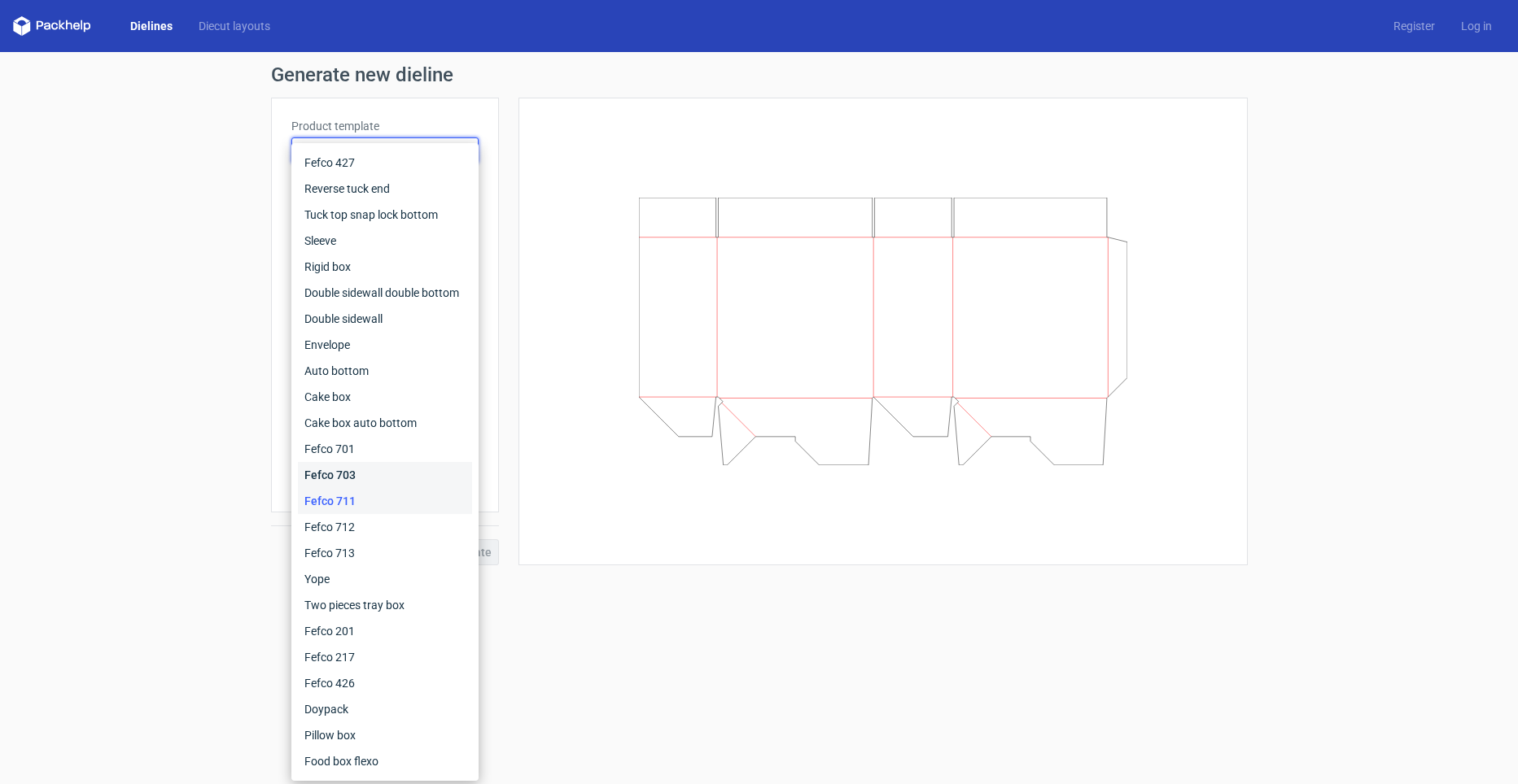
click at [337, 486] on div "Fefco 703" at bounding box center [384, 475] width 174 height 26
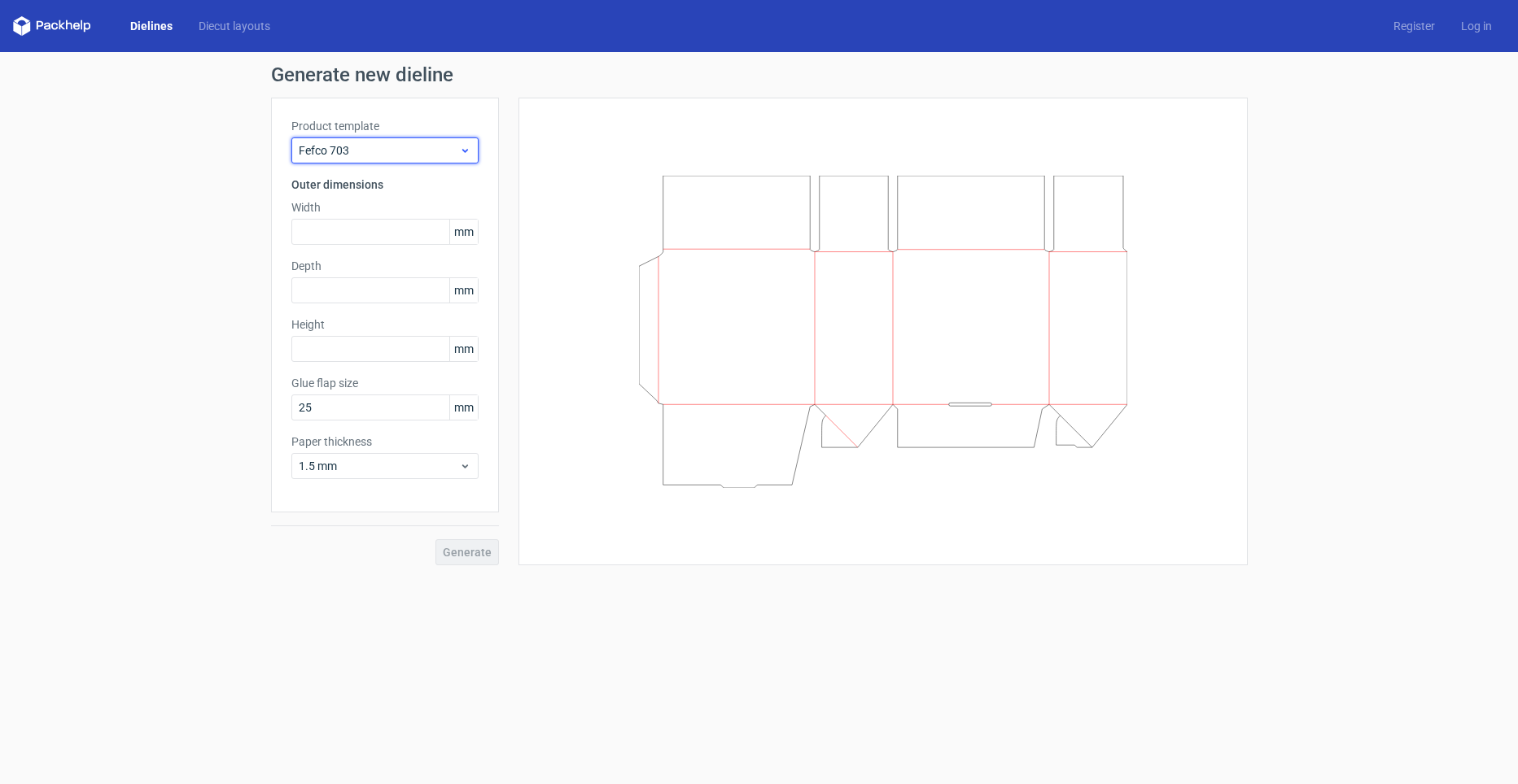
click at [413, 154] on span "Fefco 703" at bounding box center [378, 150] width 160 height 17
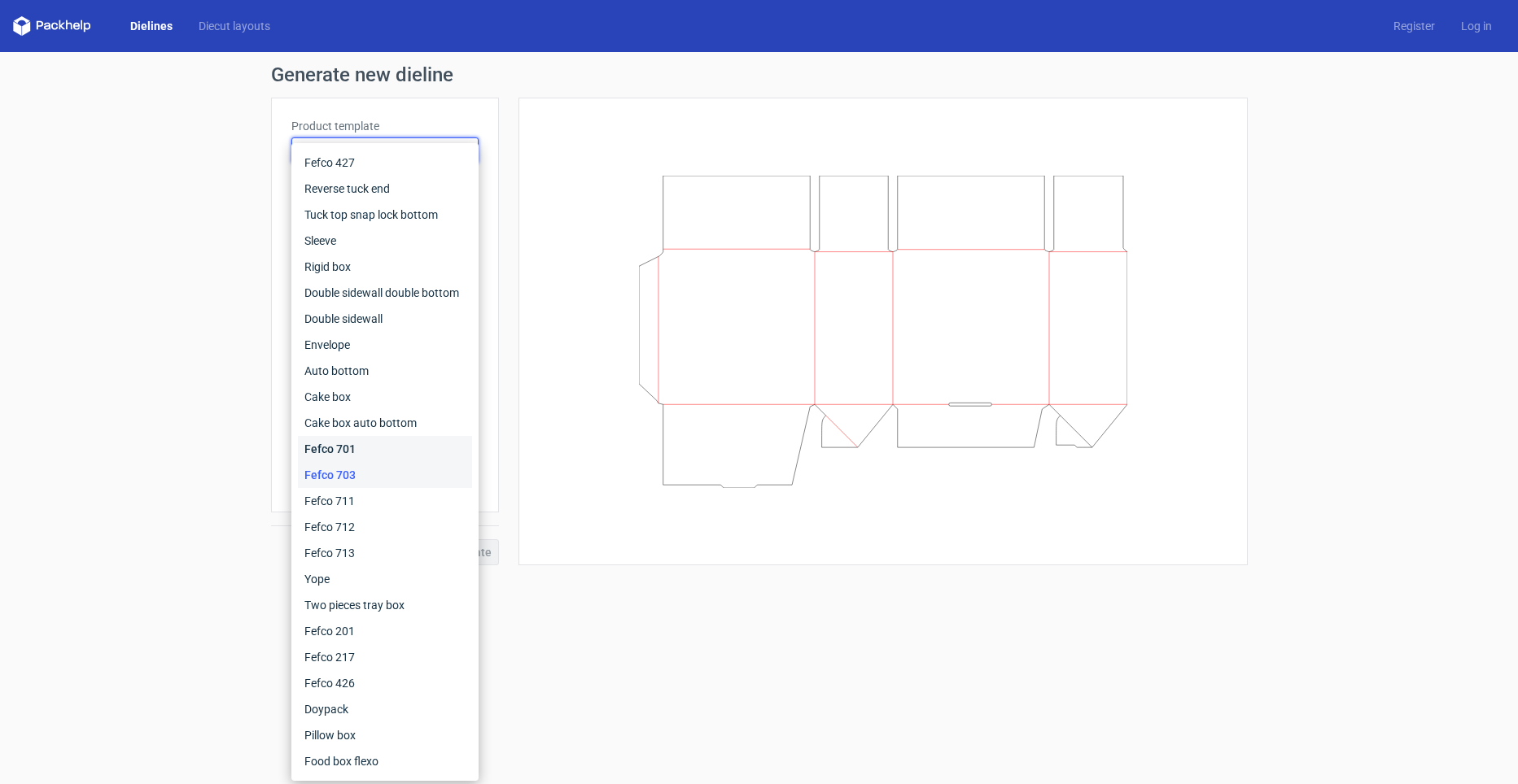
click at [374, 455] on div "Fefco 701" at bounding box center [384, 449] width 174 height 26
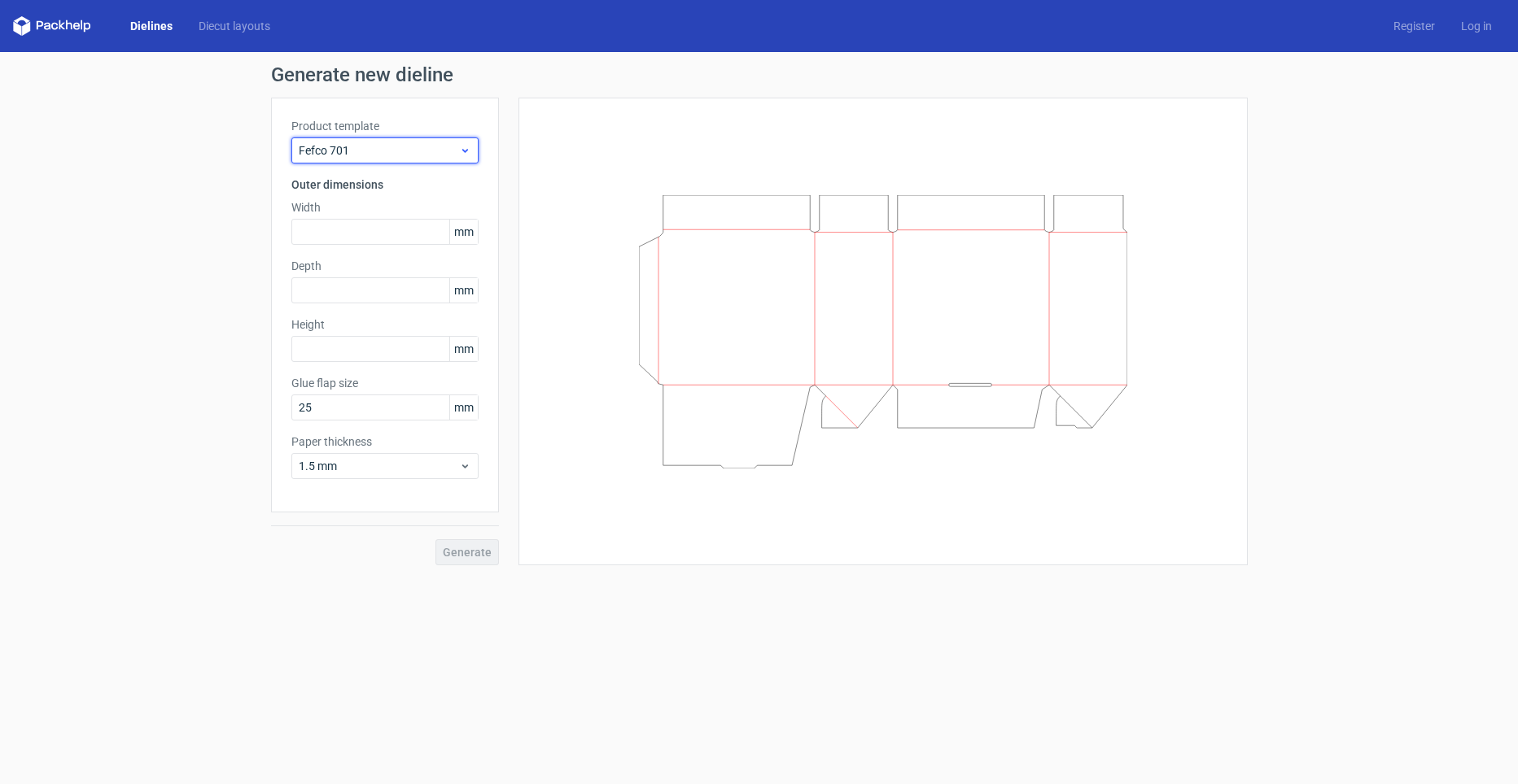
click at [440, 146] on span "Fefco 701" at bounding box center [378, 150] width 160 height 17
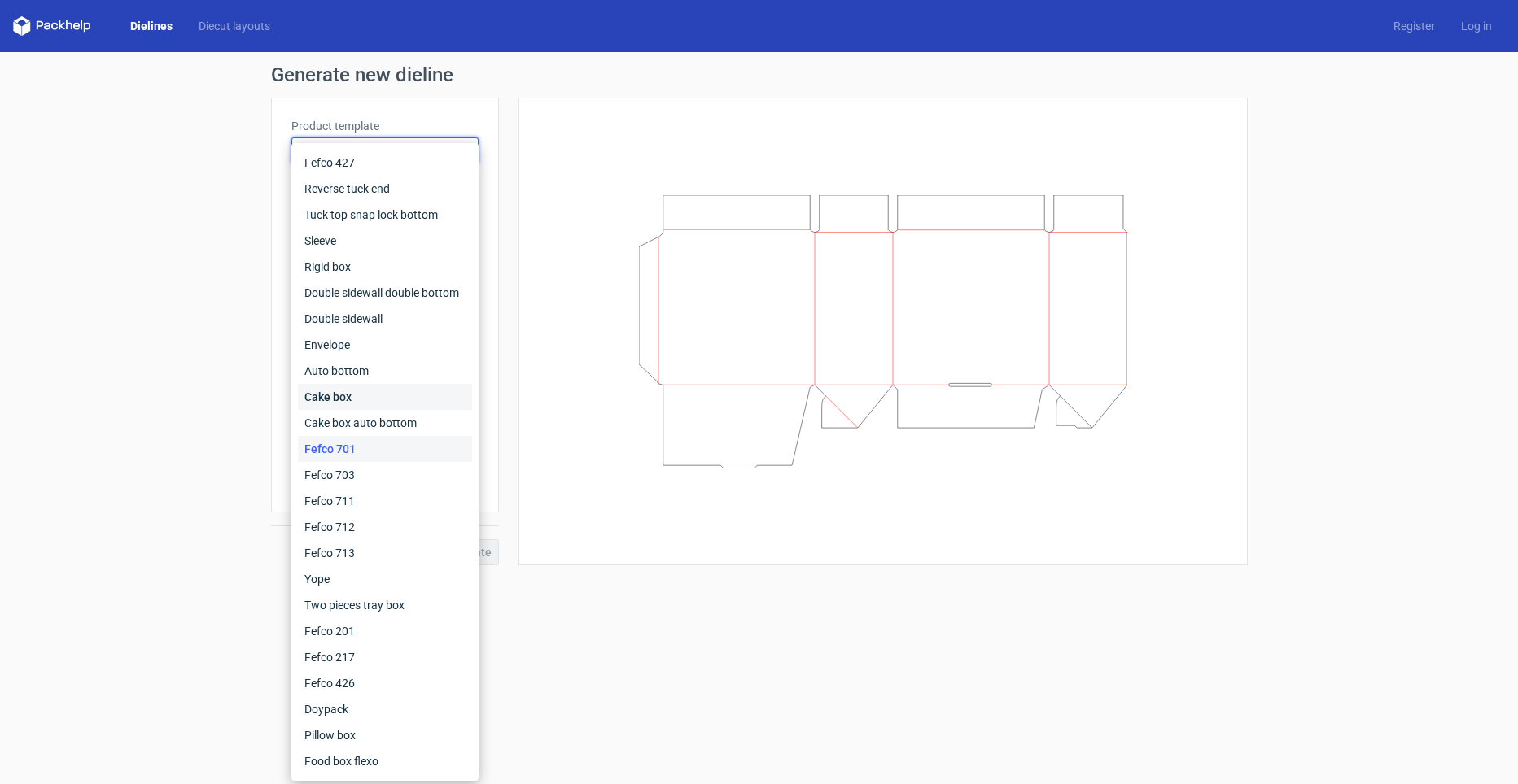
click at [352, 406] on div "Cake box" at bounding box center [384, 397] width 174 height 26
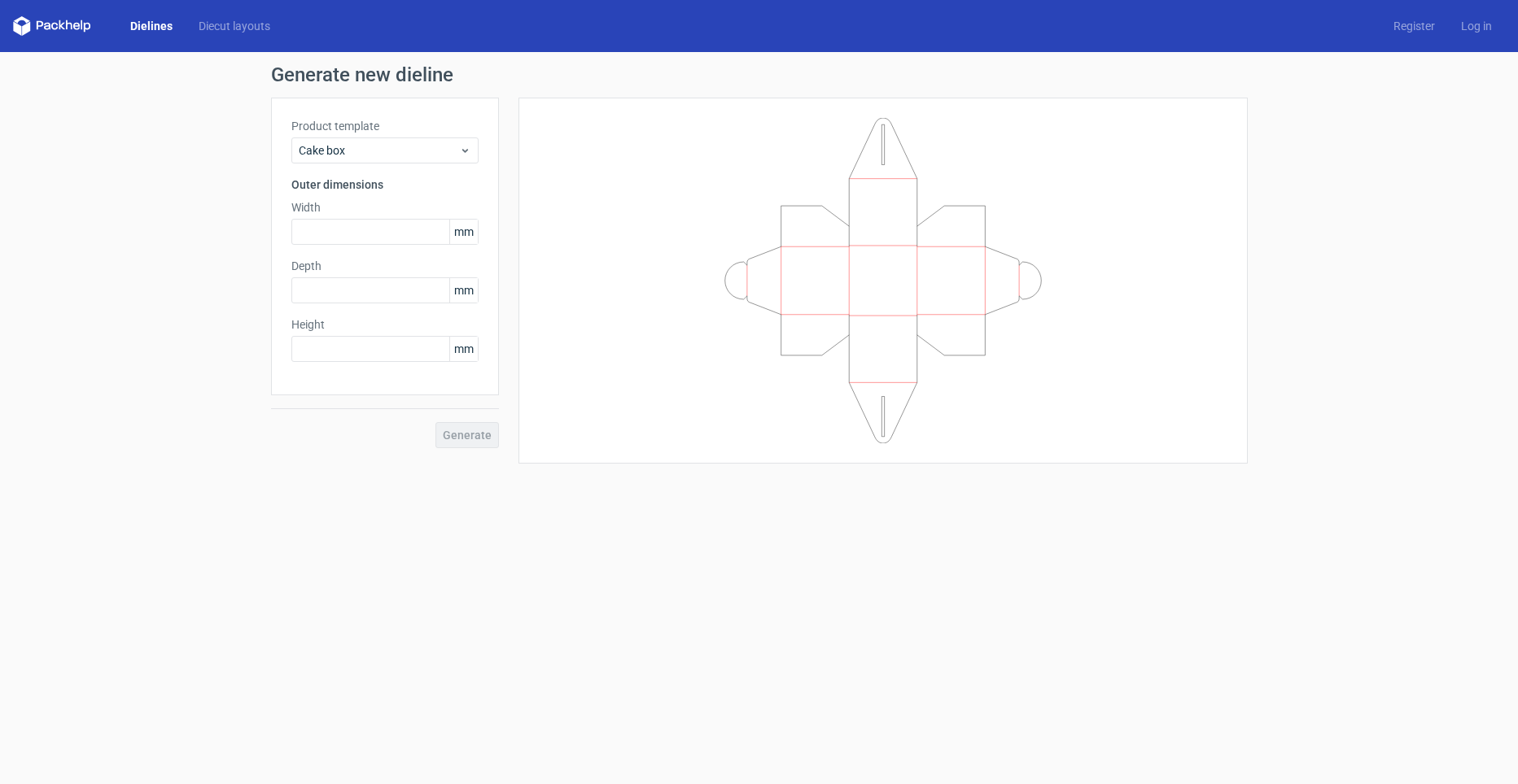
click at [431, 164] on div "Product template Cake box Outer dimensions Width mm Depth mm Height mm" at bounding box center [385, 246] width 228 height 297
click at [435, 150] on span "Cake box" at bounding box center [378, 150] width 160 height 17
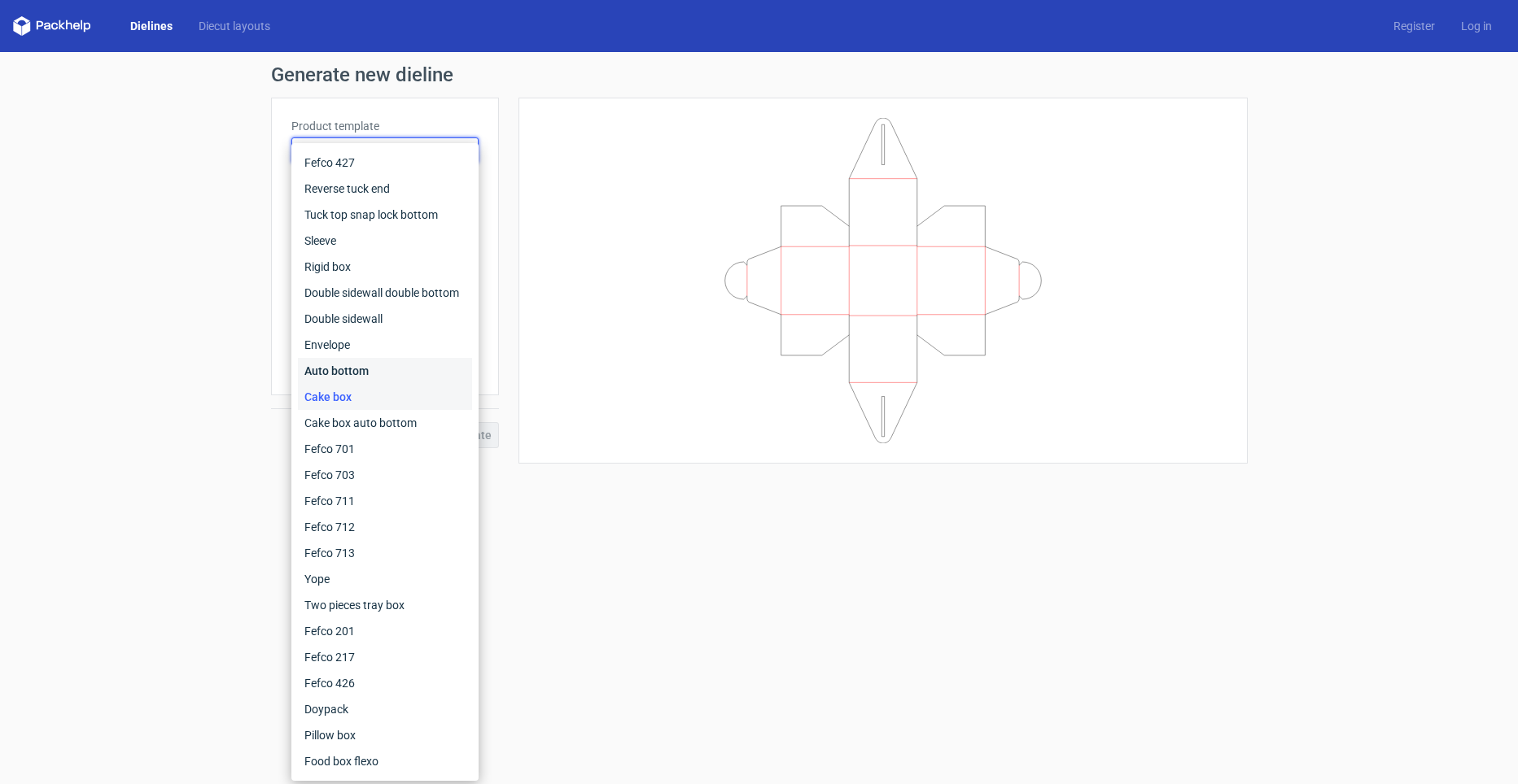
click at [404, 358] on div "Auto bottom" at bounding box center [384, 371] width 174 height 26
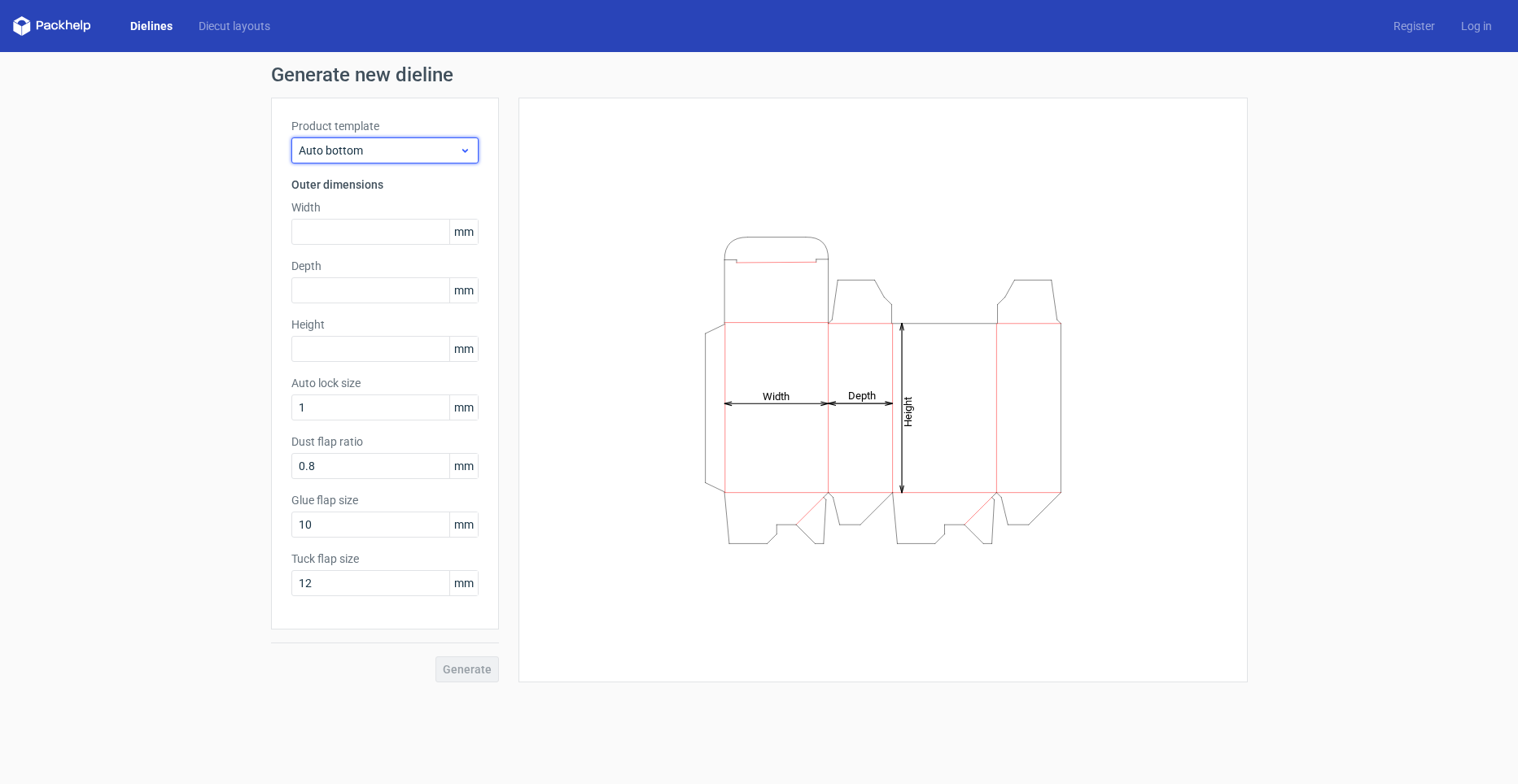
click at [386, 145] on span "Auto bottom" at bounding box center [378, 150] width 160 height 17
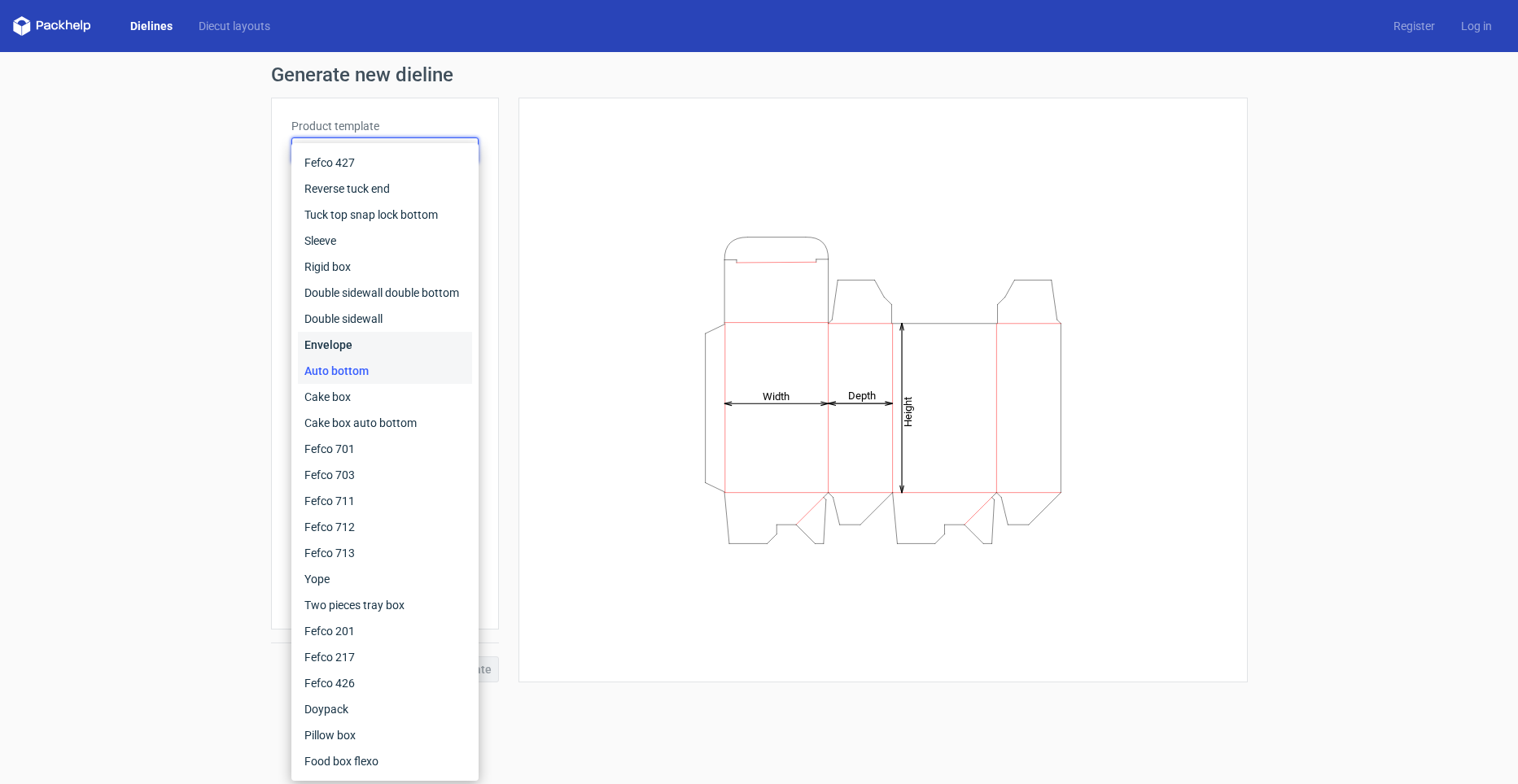
click at [383, 340] on div "Envelope" at bounding box center [384, 345] width 174 height 26
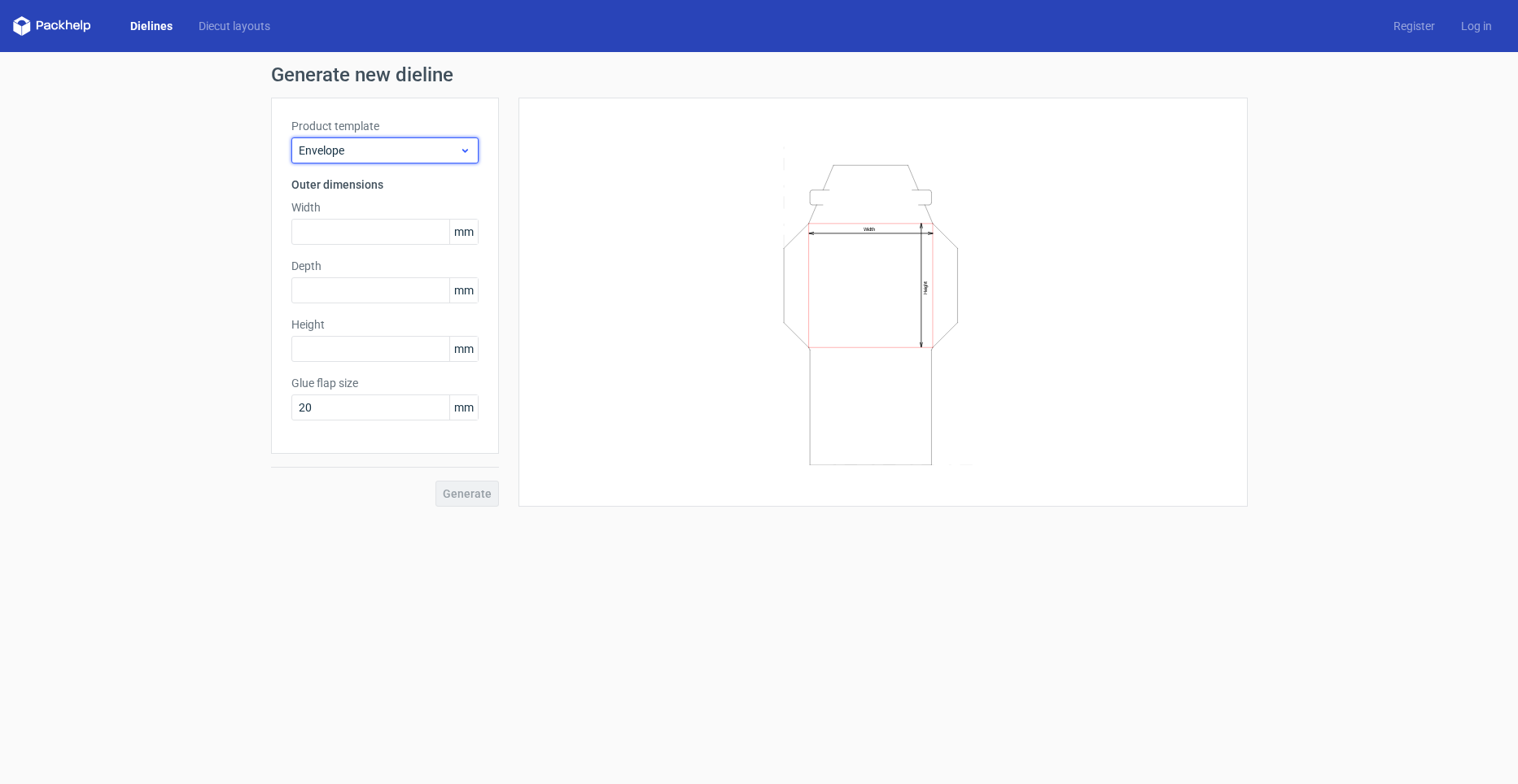
click at [424, 151] on span "Envelope" at bounding box center [378, 150] width 160 height 17
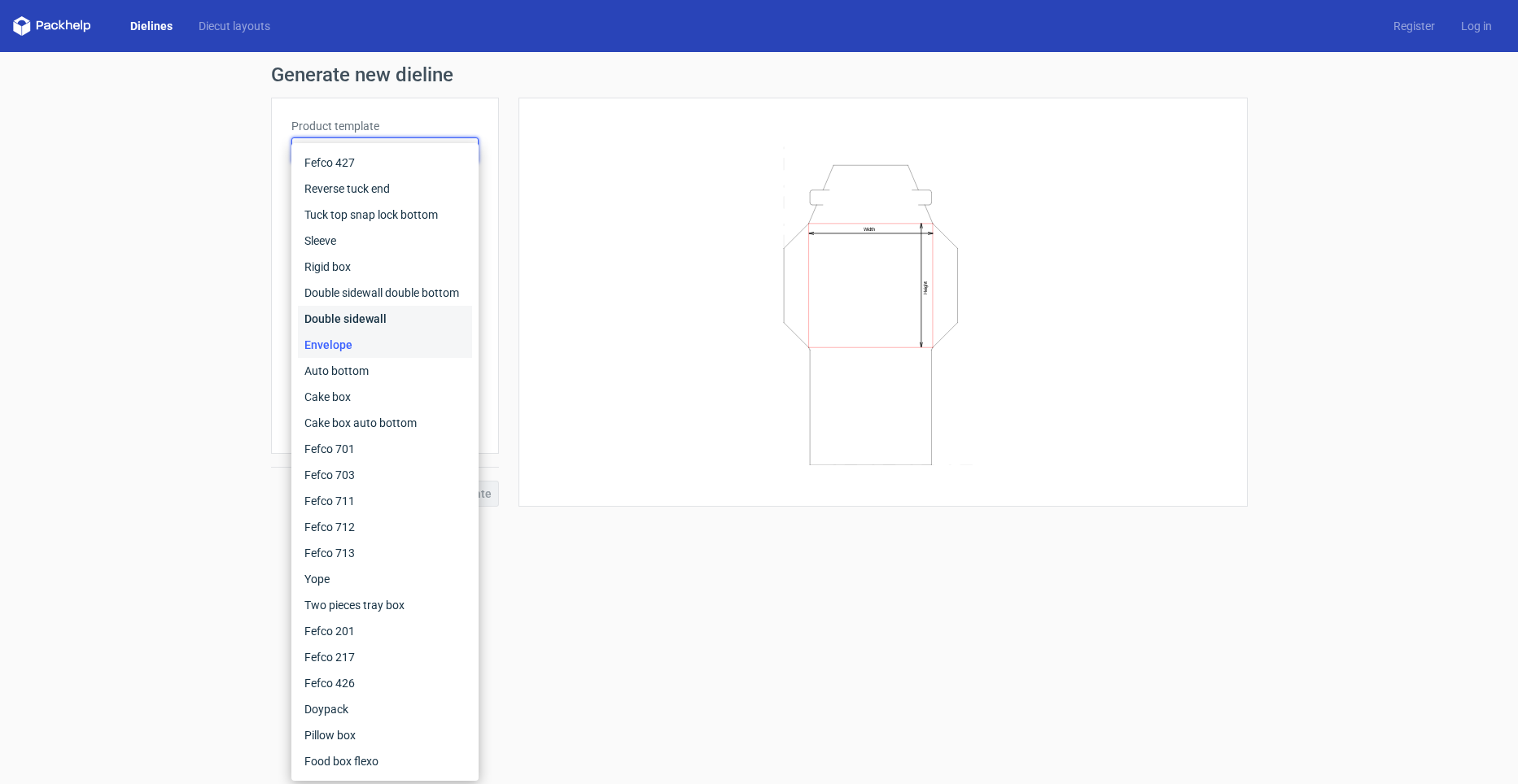
click at [388, 313] on div "Double sidewall" at bounding box center [384, 319] width 174 height 26
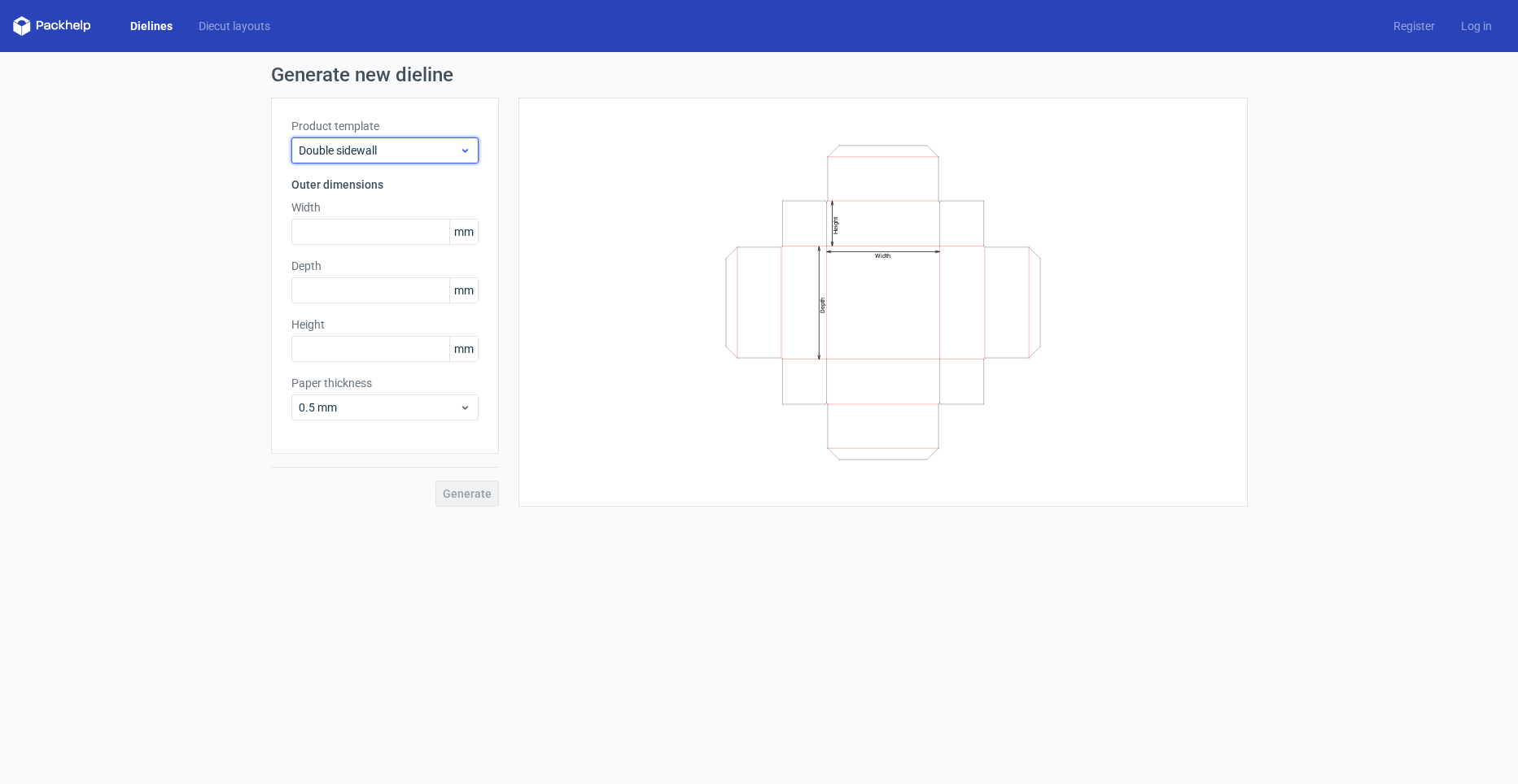
click at [369, 159] on div "Double sidewall" at bounding box center [385, 150] width 188 height 26
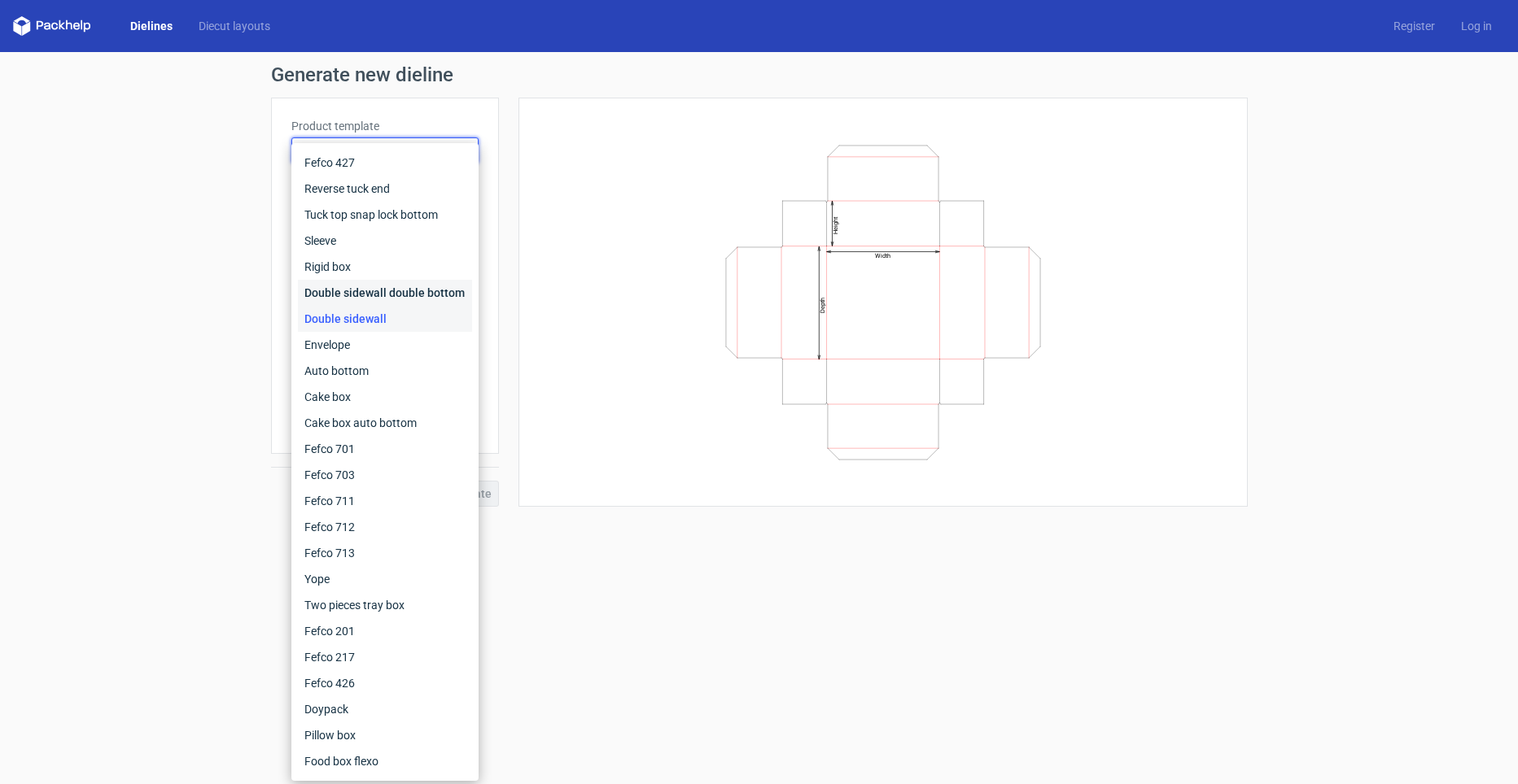
click at [379, 298] on div "Double sidewall double bottom" at bounding box center [384, 293] width 174 height 26
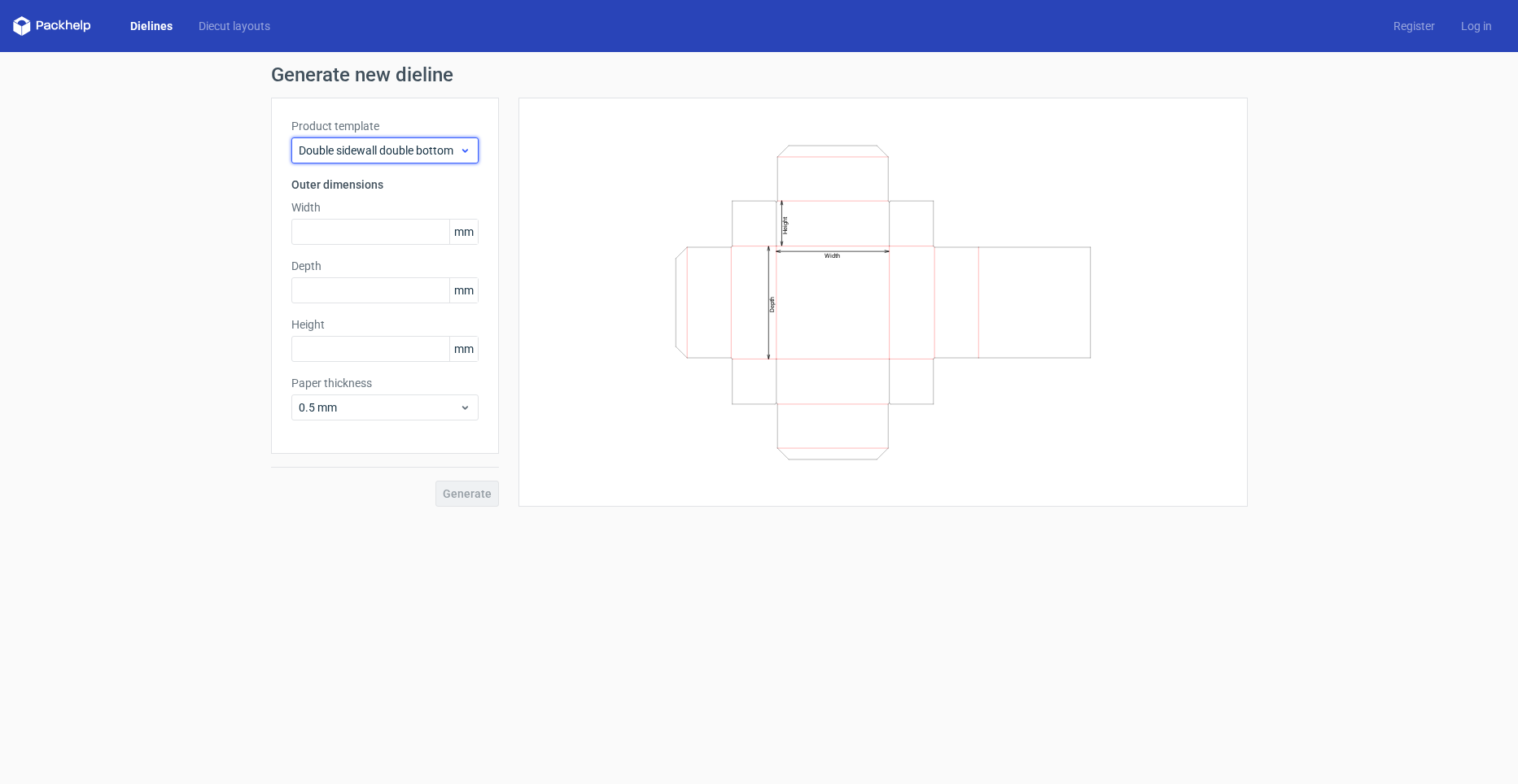
click at [393, 153] on span "Double sidewall double bottom" at bounding box center [378, 150] width 160 height 17
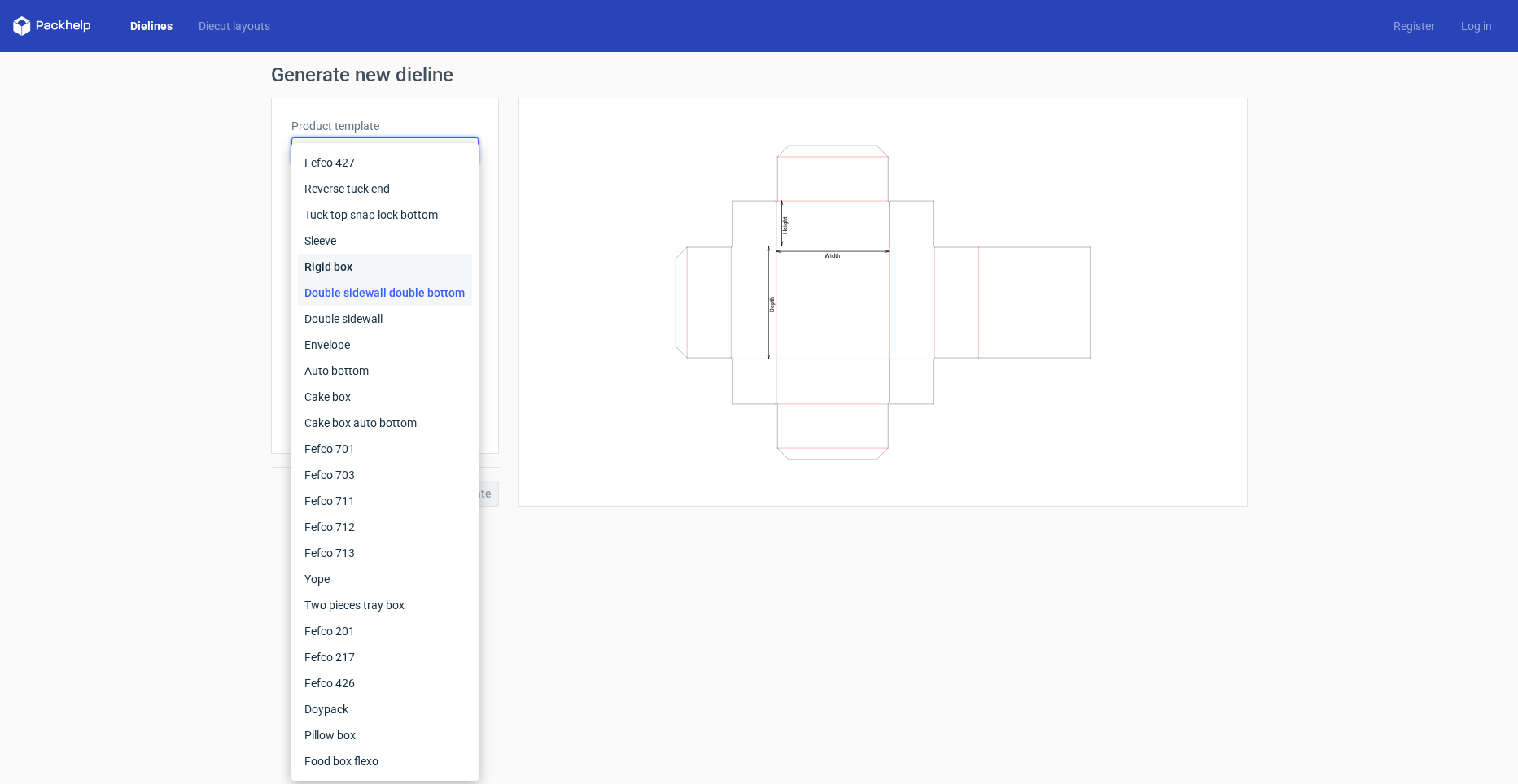
click at [366, 261] on div "Rigid box" at bounding box center [384, 267] width 174 height 26
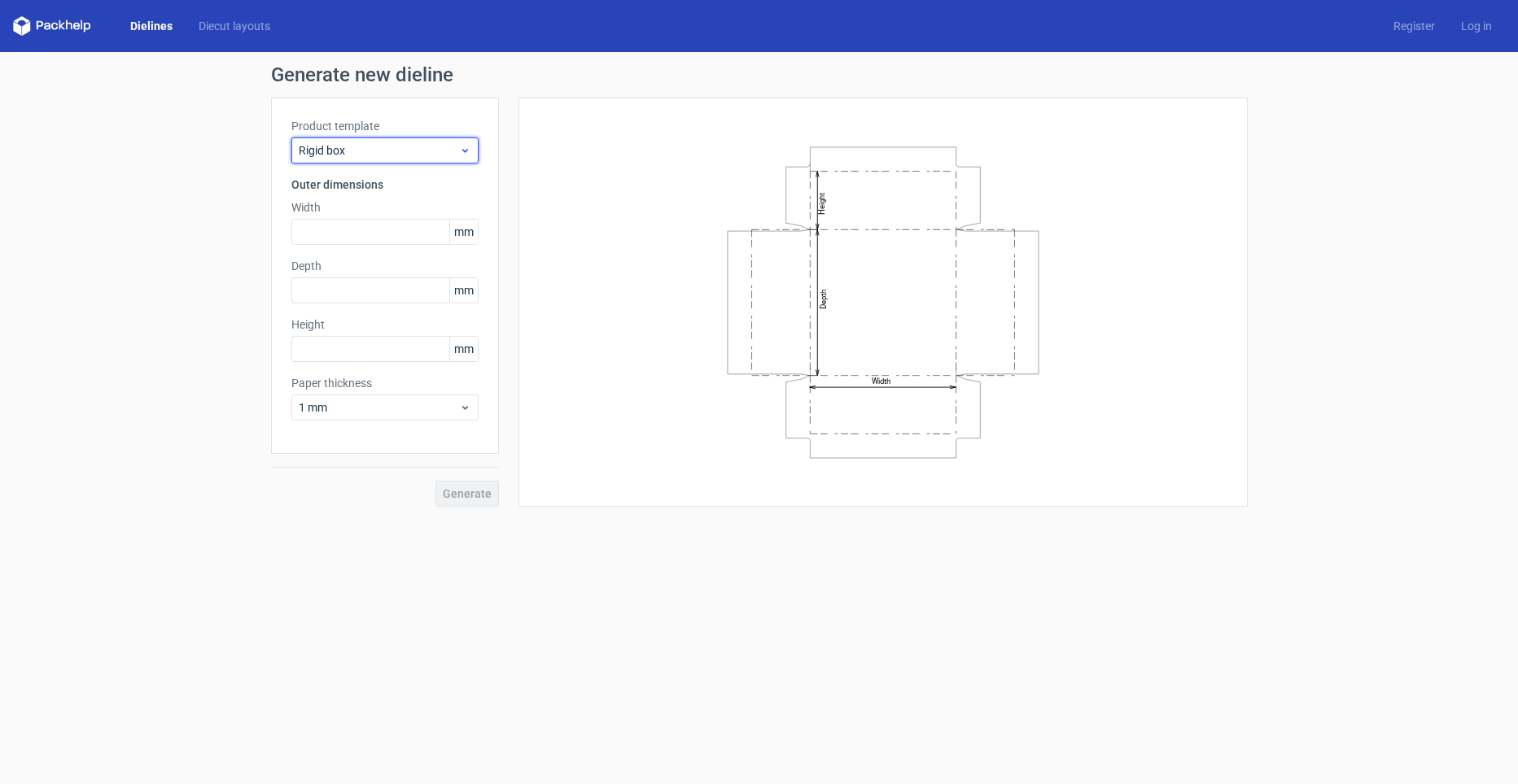
click at [374, 143] on span "Rigid box" at bounding box center [378, 150] width 160 height 17
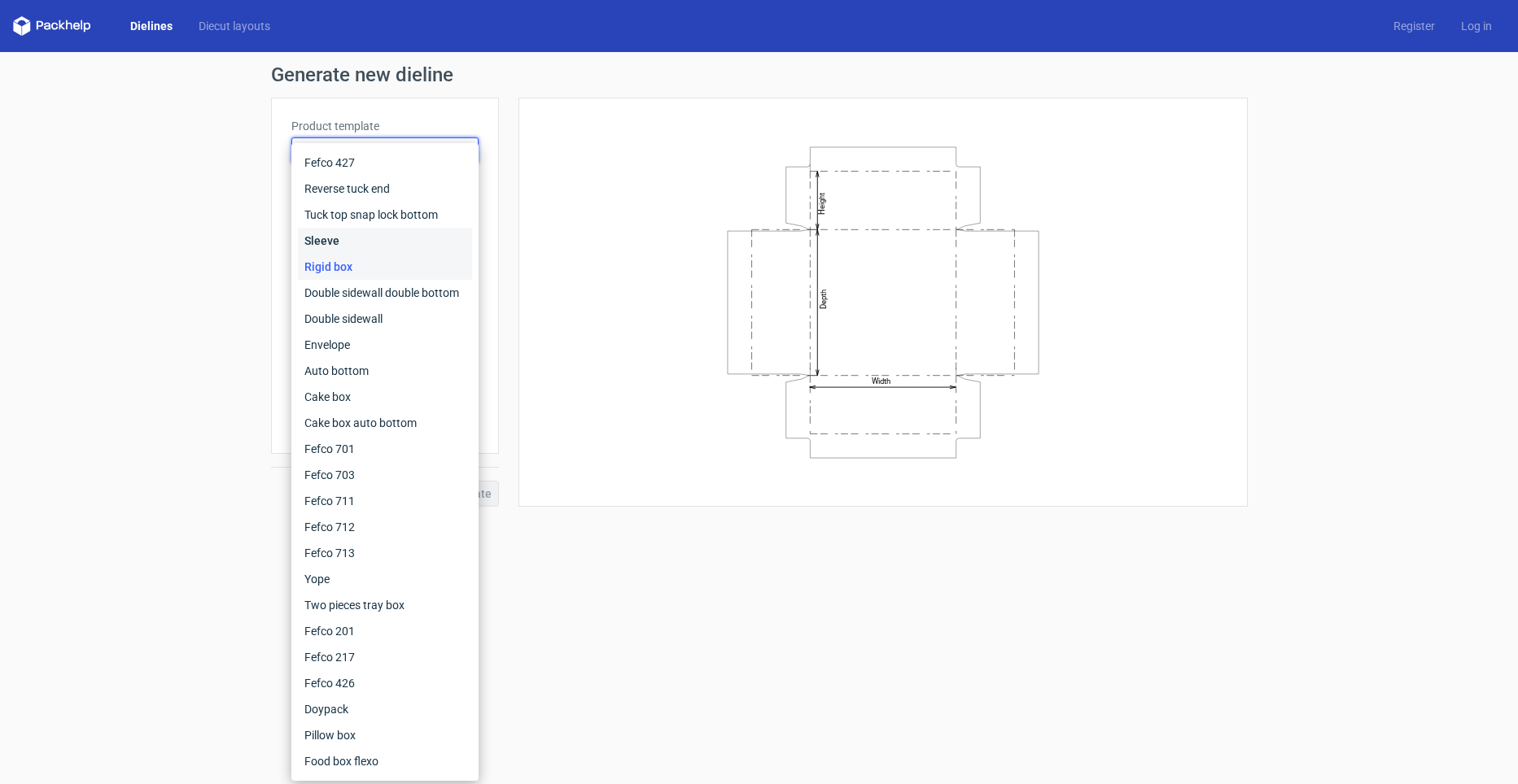
click at [357, 242] on div "Sleeve" at bounding box center [384, 241] width 174 height 26
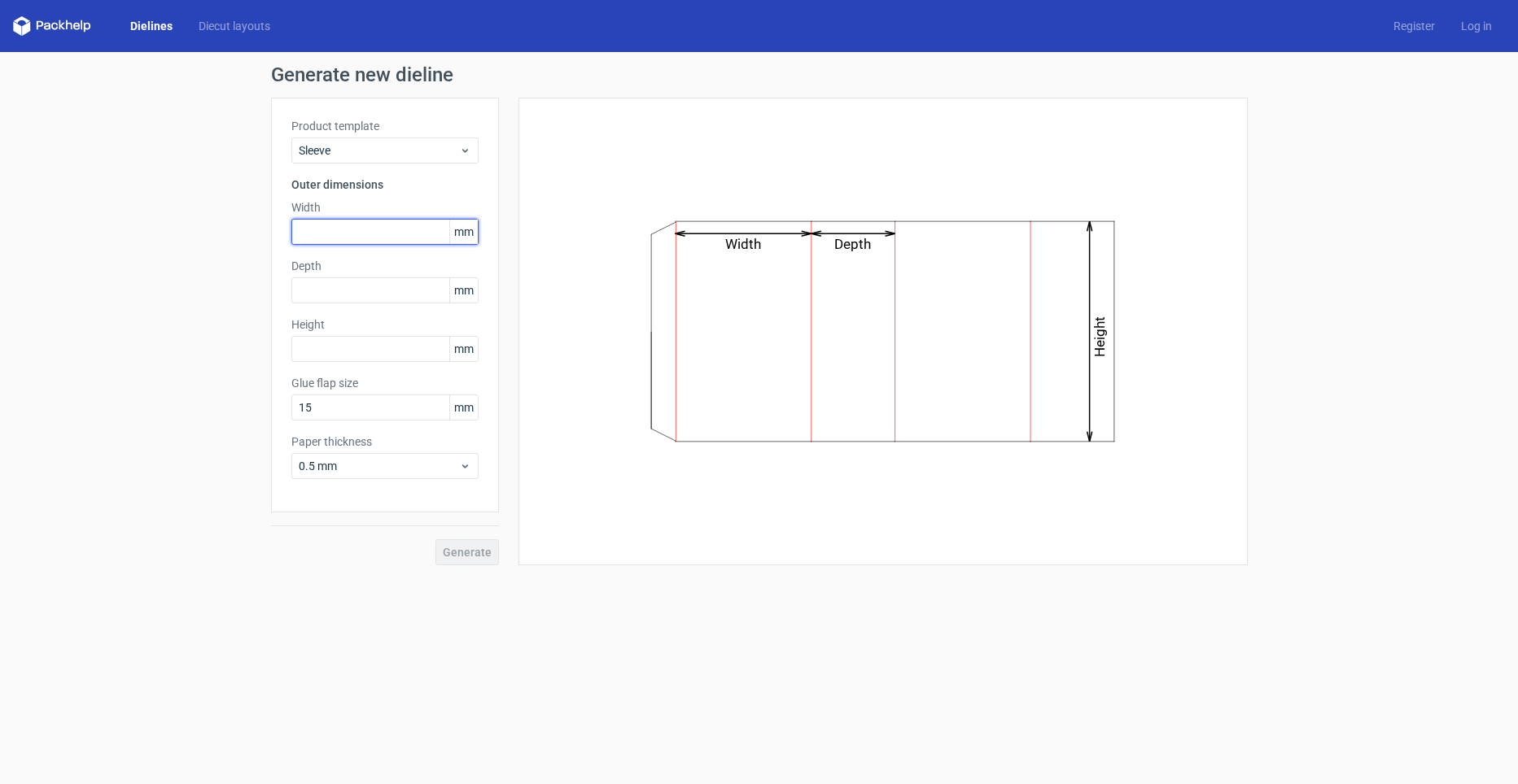
click at [350, 240] on input "text" at bounding box center [385, 232] width 188 height 26
click at [312, 230] on input "text" at bounding box center [385, 232] width 188 height 26
type input "145"
type input "6"
type input "26"
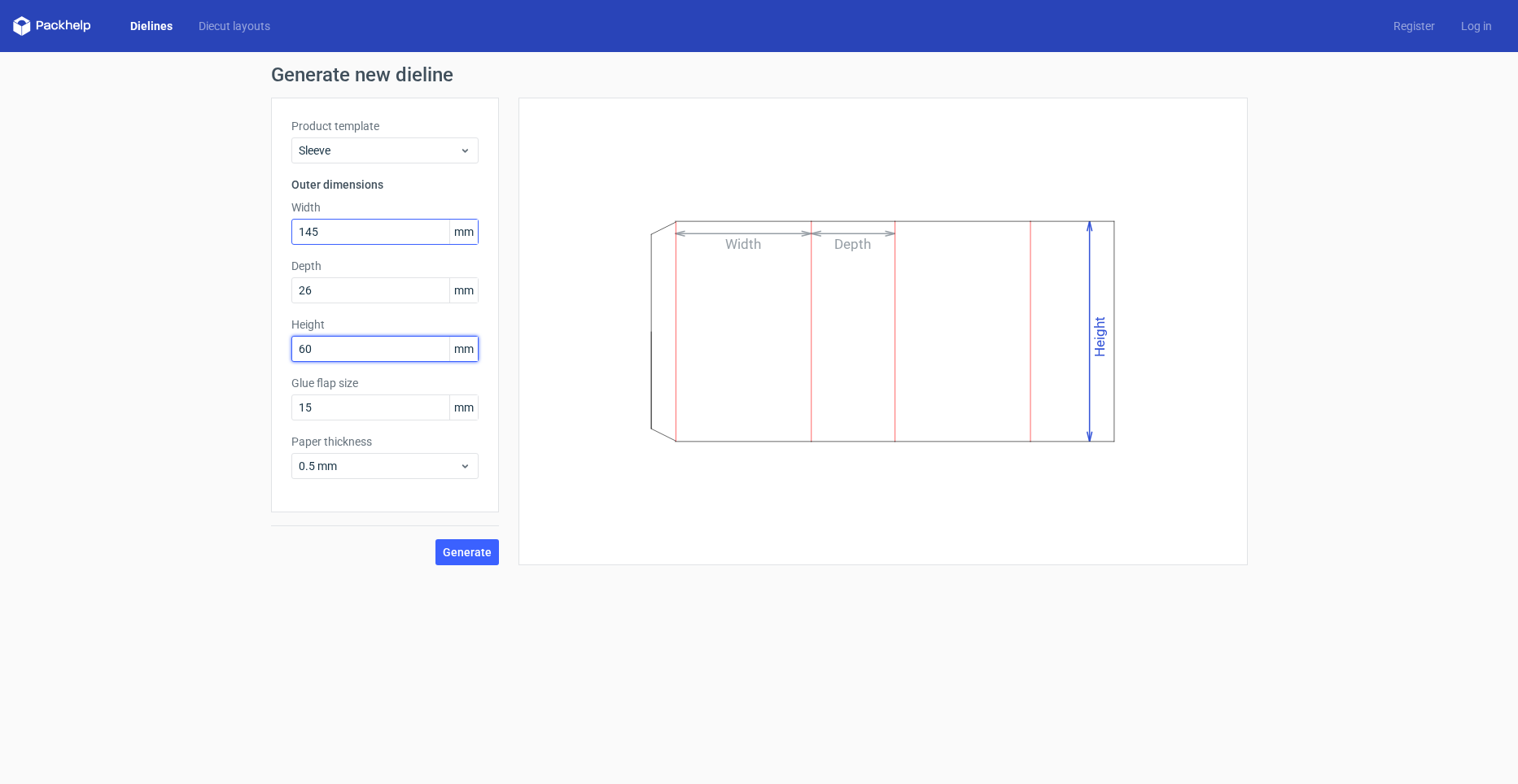
type input "60"
drag, startPoint x: 364, startPoint y: 230, endPoint x: 17, endPoint y: 202, distance: 348.1
click at [56, 207] on div "Generate new dieline Product template Sleeve Outer dimensions Width 145 mm Dept…" at bounding box center [759, 315] width 1518 height 526
type input "60"
type input "145"
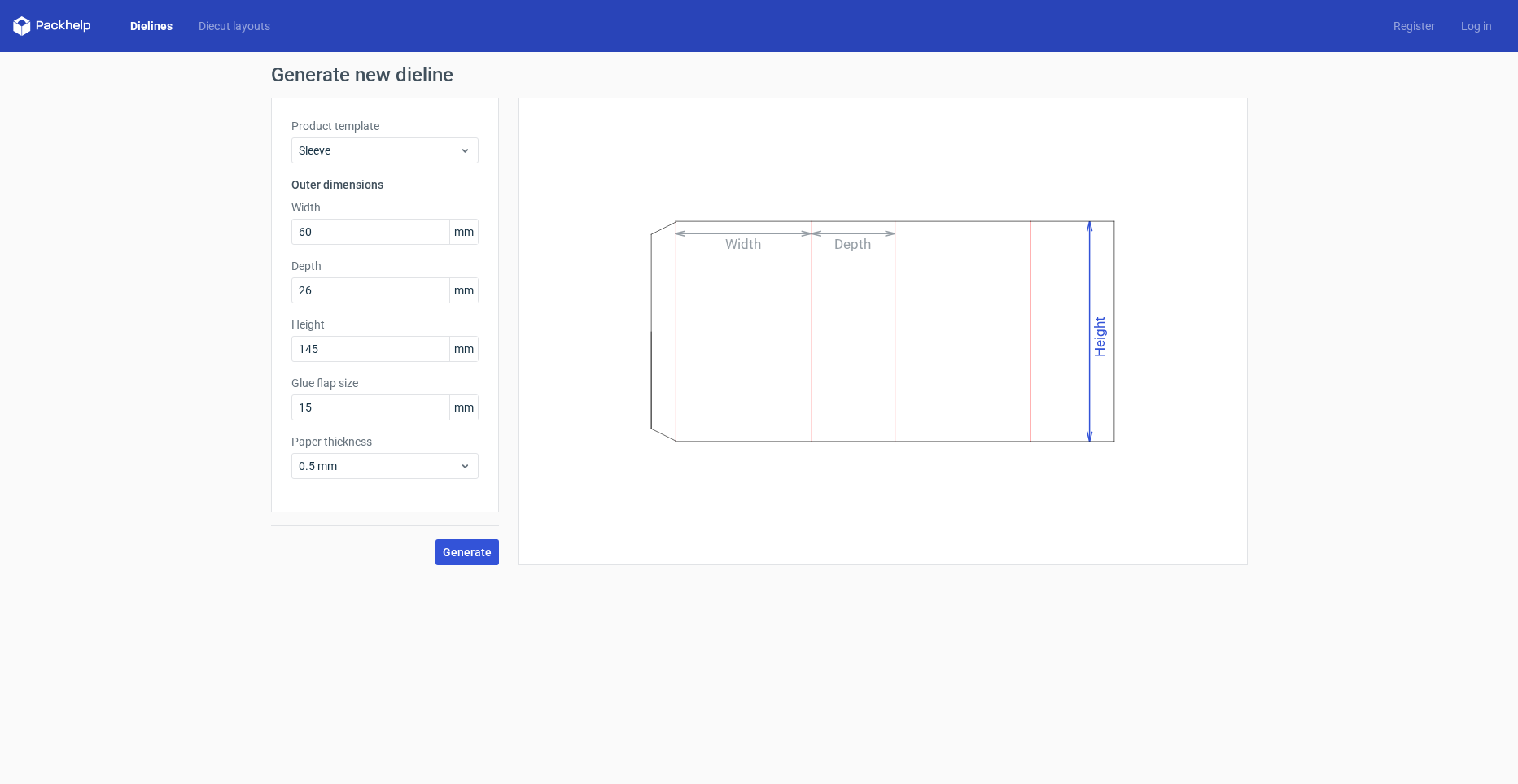
click at [465, 558] on span "Generate" at bounding box center [467, 553] width 49 height 12
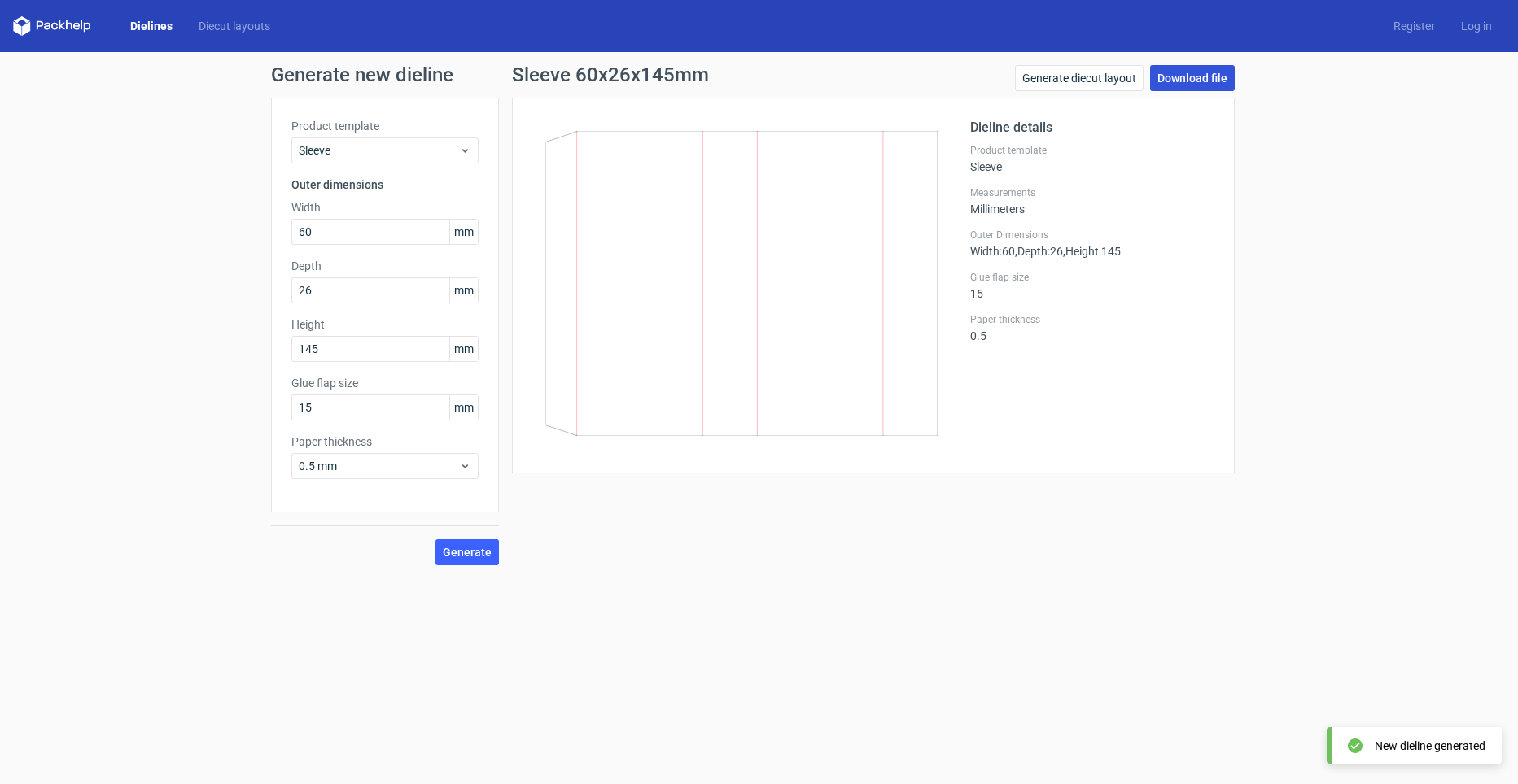
click at [1185, 72] on link "Download file" at bounding box center [1192, 78] width 84 height 26
click at [357, 160] on div "Sleeve" at bounding box center [385, 150] width 188 height 26
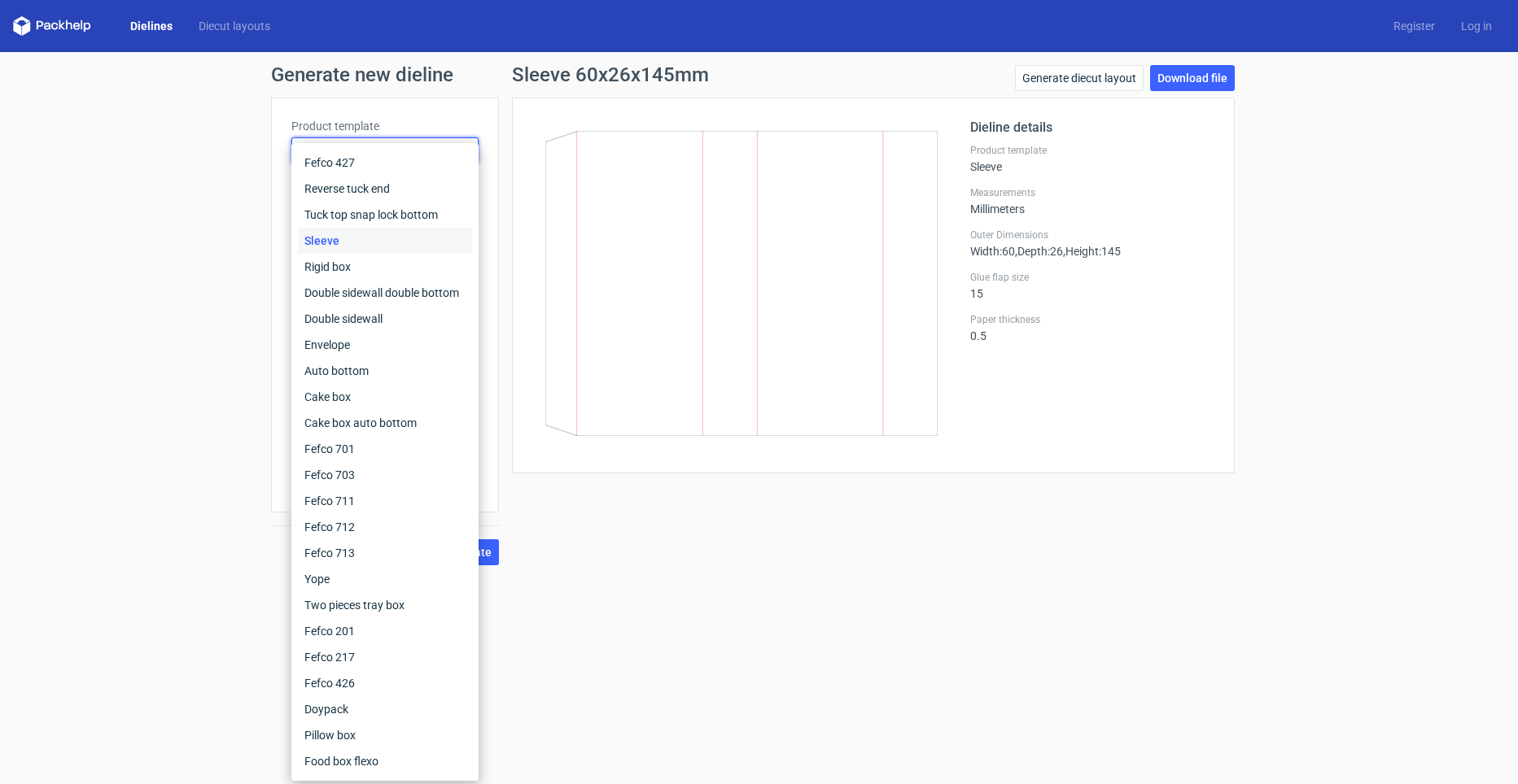
click at [626, 512] on div "Sleeve 60x26x145mm Generate diecut layout Download file Dieline details Product…" at bounding box center [873, 316] width 749 height 501
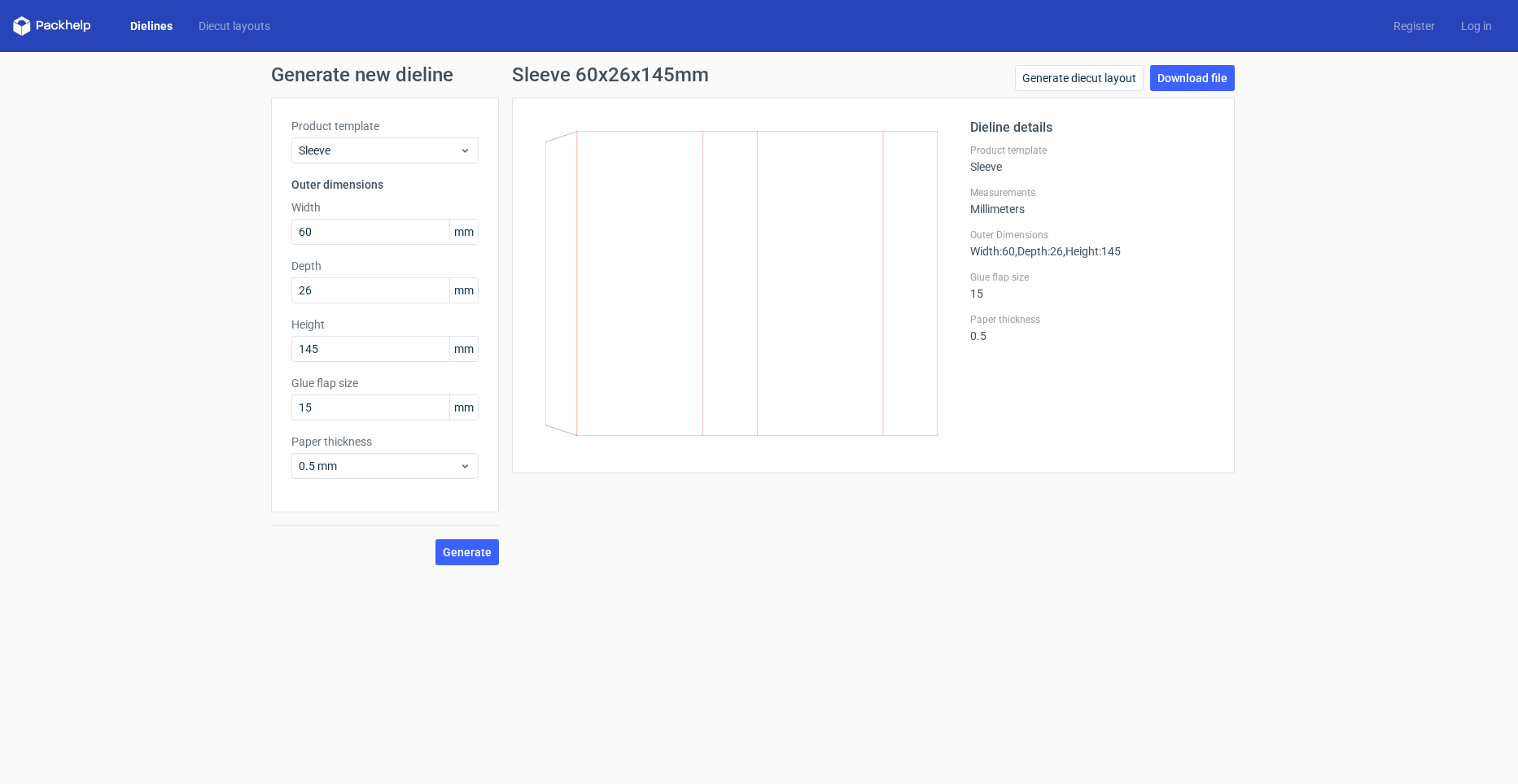
click at [220, 16] on div "Dielines Diecut layouts Register Log in" at bounding box center [759, 26] width 1518 height 52
click at [220, 27] on link "Diecut layouts" at bounding box center [235, 26] width 98 height 17
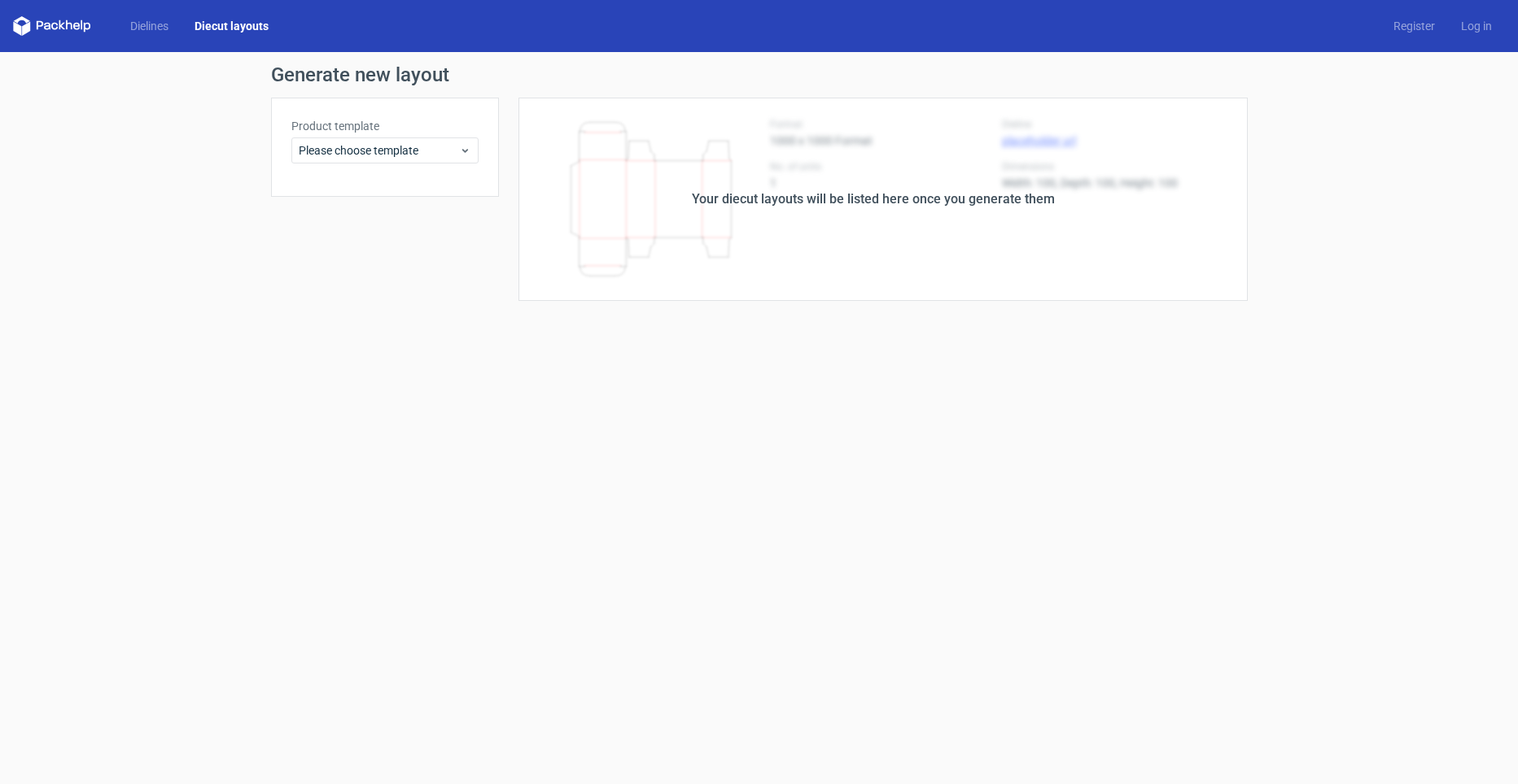
click at [399, 169] on div "Product template Please choose template" at bounding box center [385, 147] width 228 height 99
click at [412, 147] on span "Please choose template" at bounding box center [378, 150] width 160 height 17
